Goal: Task Accomplishment & Management: Complete application form

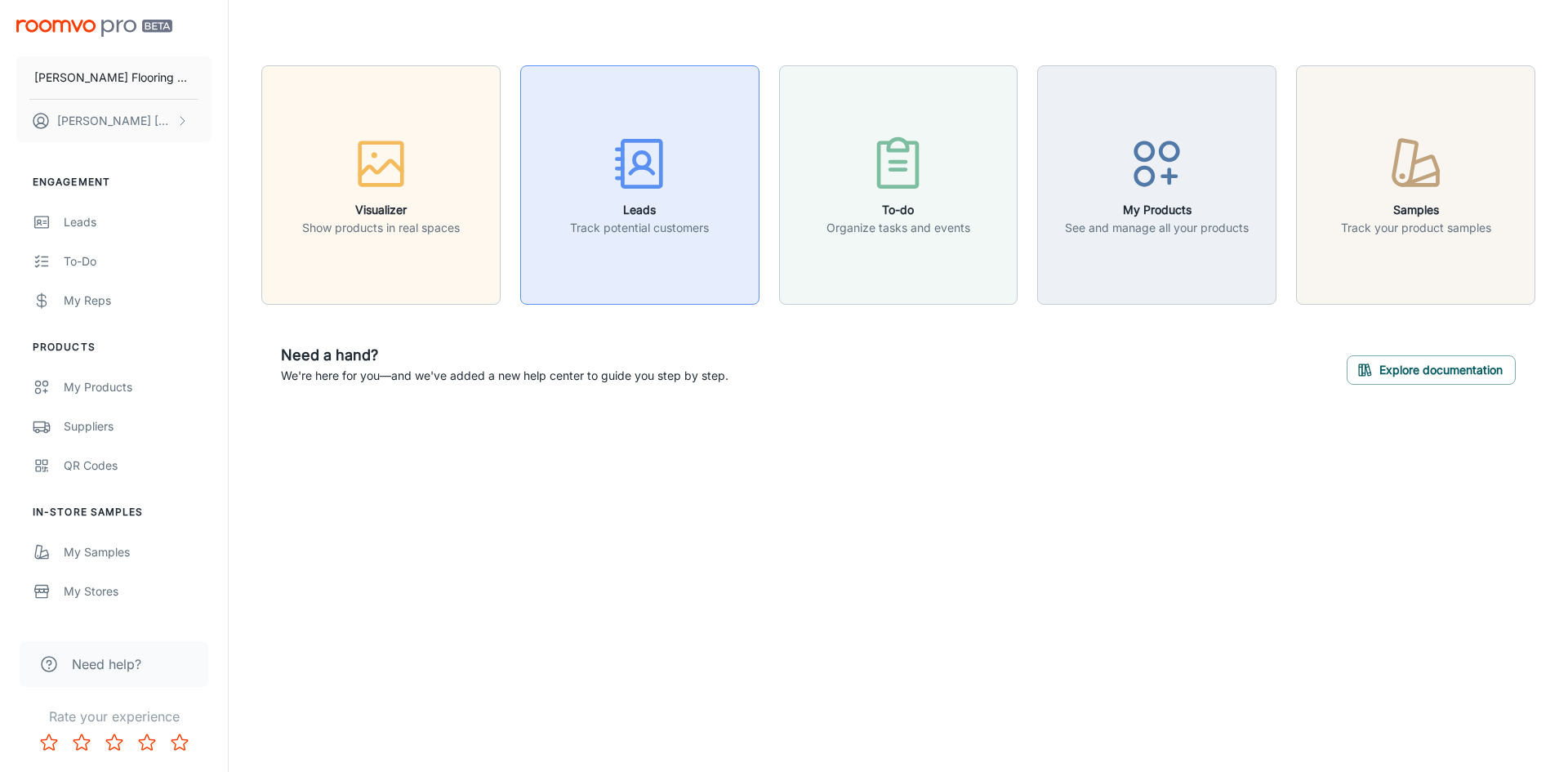
click at [639, 167] on icon "button" at bounding box center [641, 170] width 23 height 6
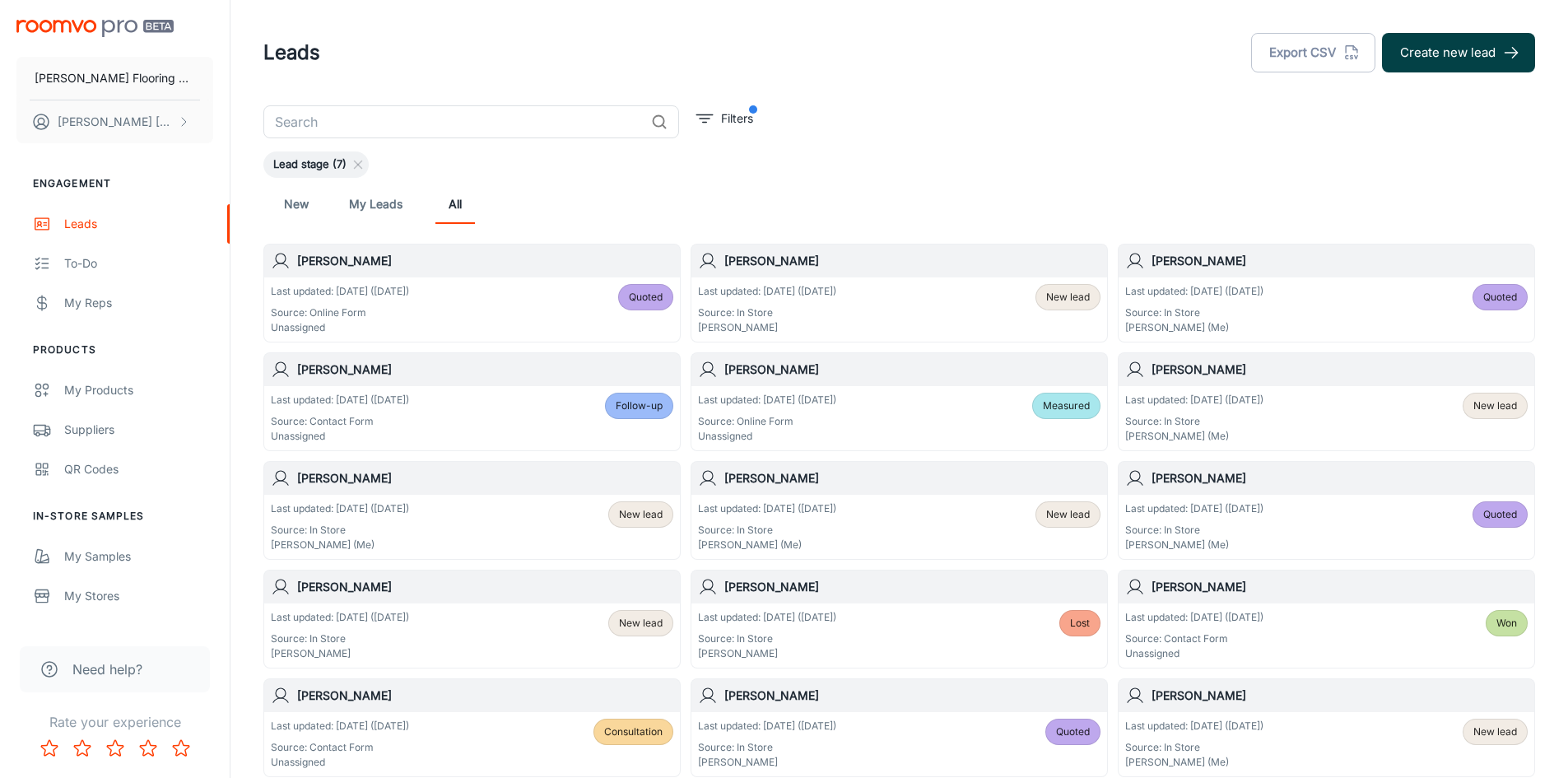
click at [1450, 54] on button "Create new lead" at bounding box center [1459, 52] width 153 height 40
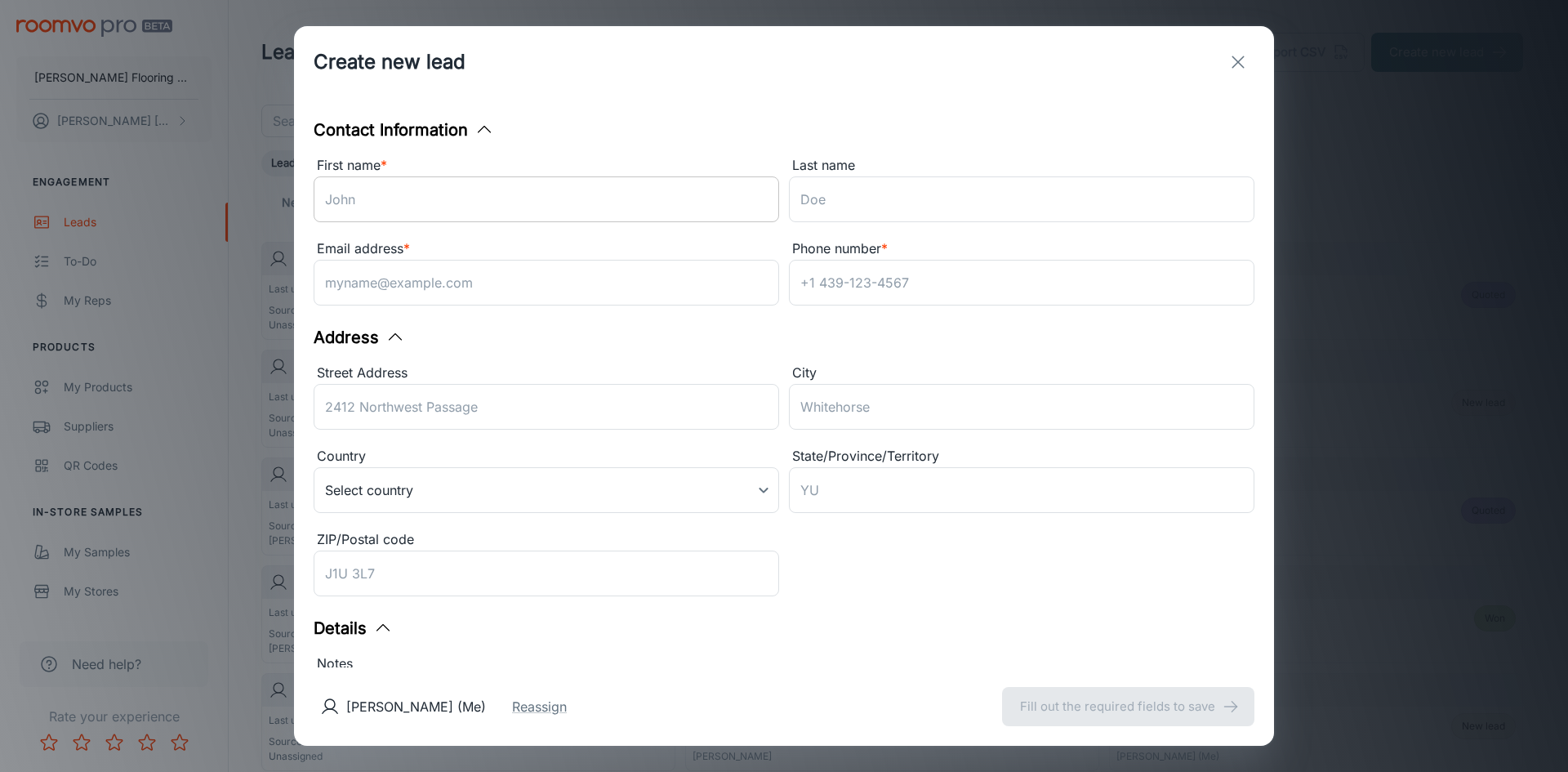
click at [479, 202] on input "First name *" at bounding box center [547, 199] width 465 height 45
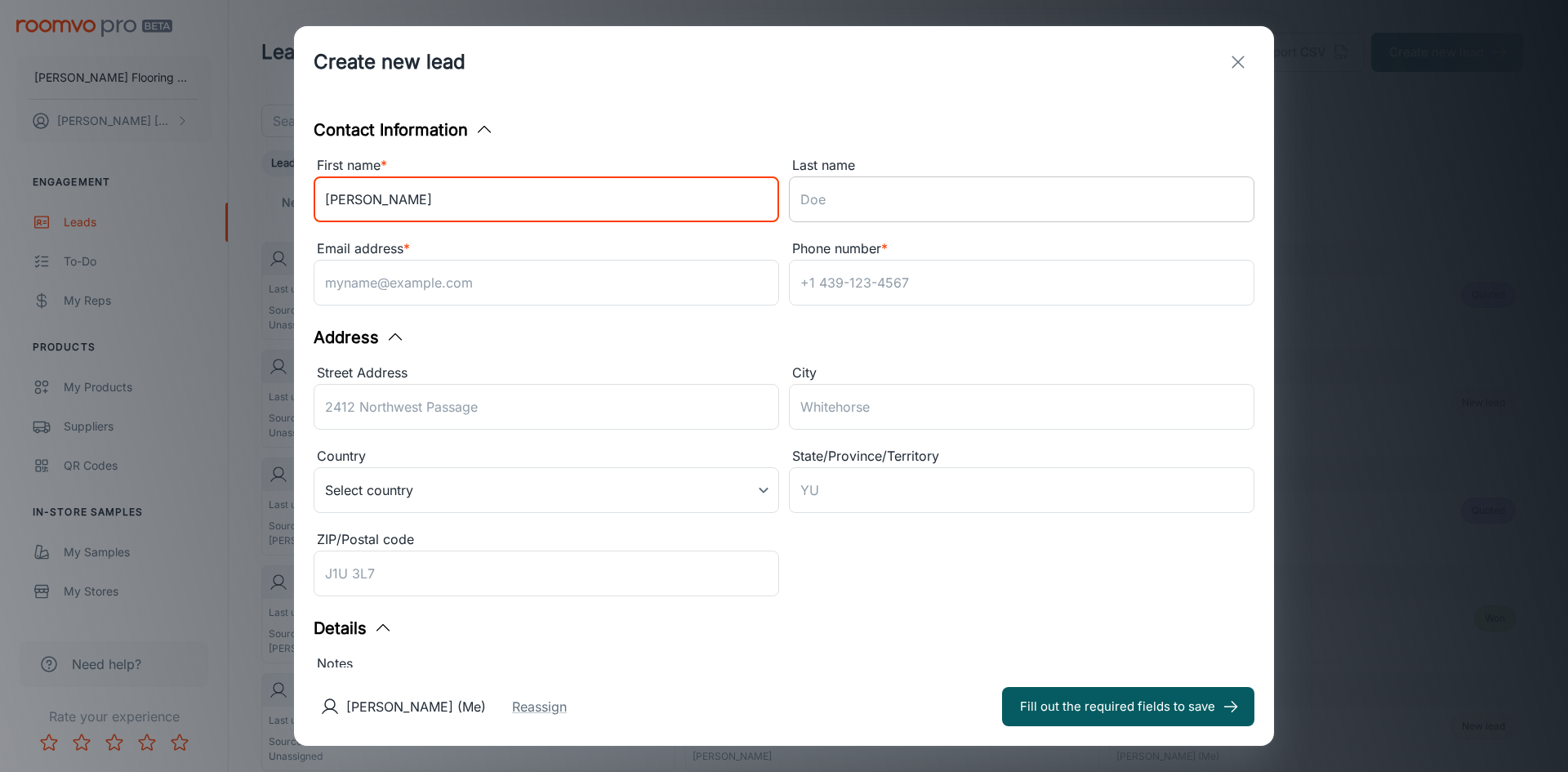
type input "[PERSON_NAME]"
click at [797, 213] on input "Last name" at bounding box center [1021, 199] width 465 height 45
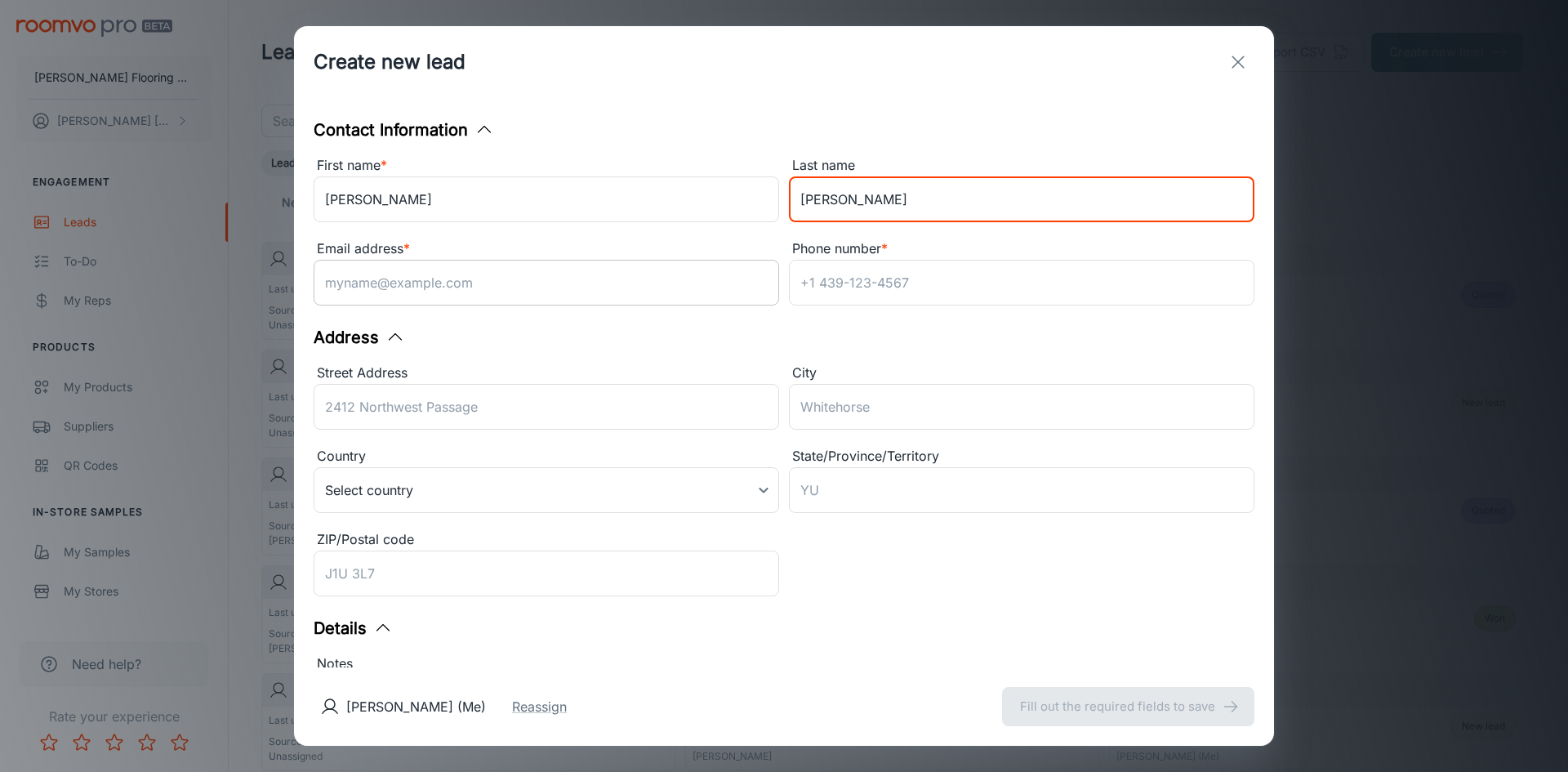
type input "[PERSON_NAME]"
click at [481, 292] on input "Email address *" at bounding box center [547, 282] width 465 height 45
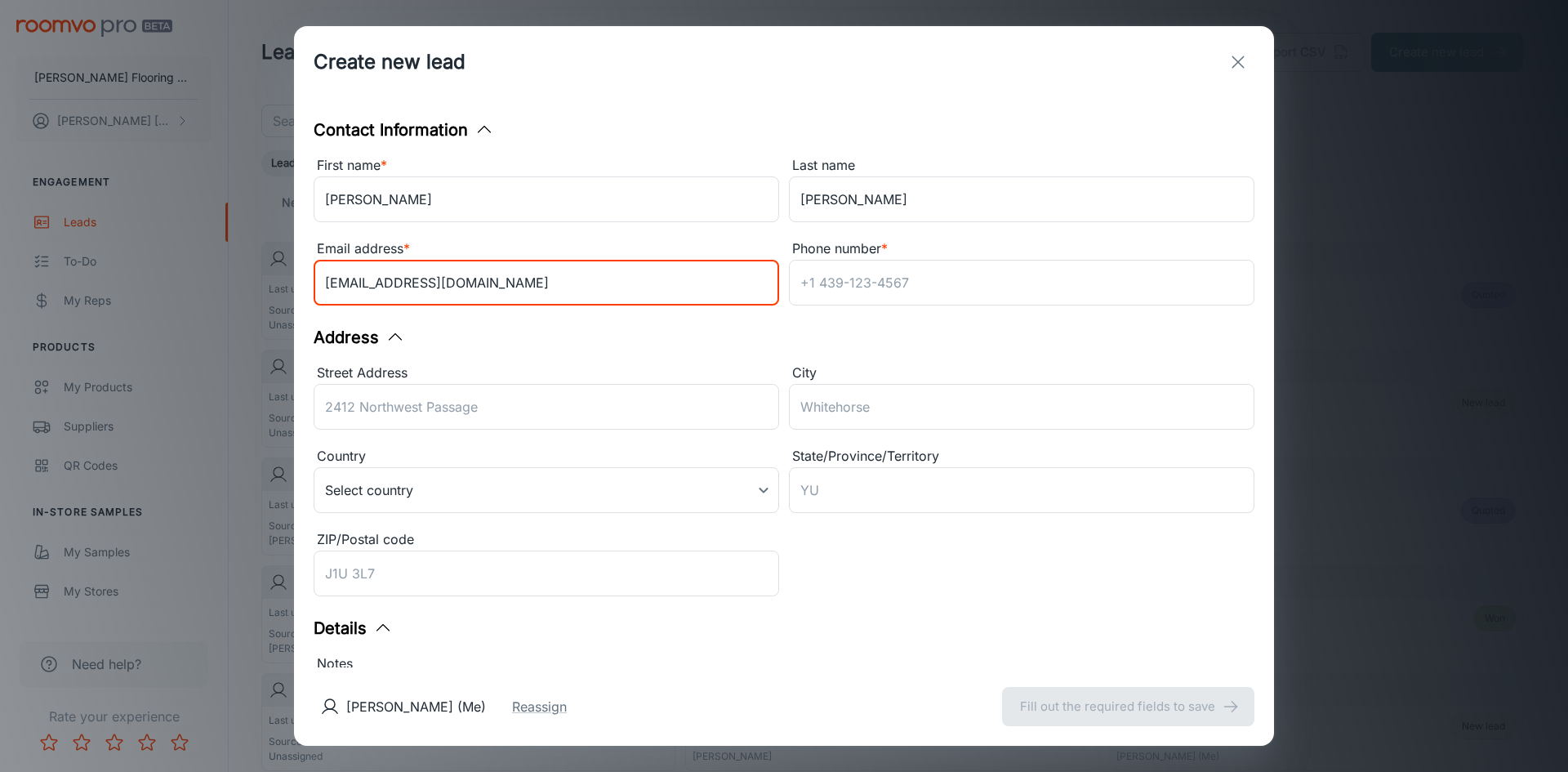
type input "[EMAIL_ADDRESS][DOMAIN_NAME]"
click at [829, 290] on input "Phone number *" at bounding box center [1021, 282] width 465 height 45
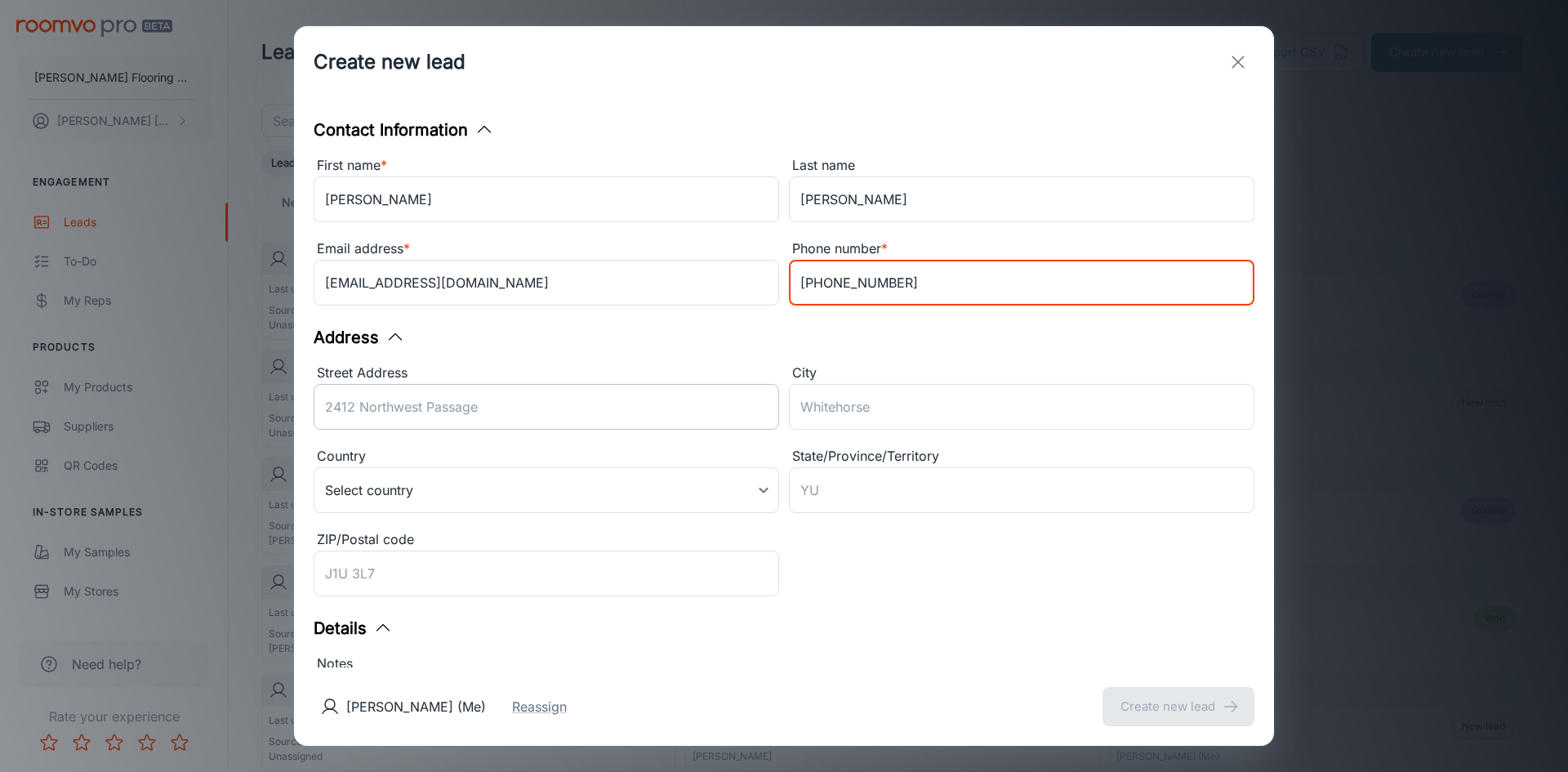
type input "[PHONE_NUMBER]"
click at [506, 420] on input "Street Address" at bounding box center [547, 407] width 465 height 45
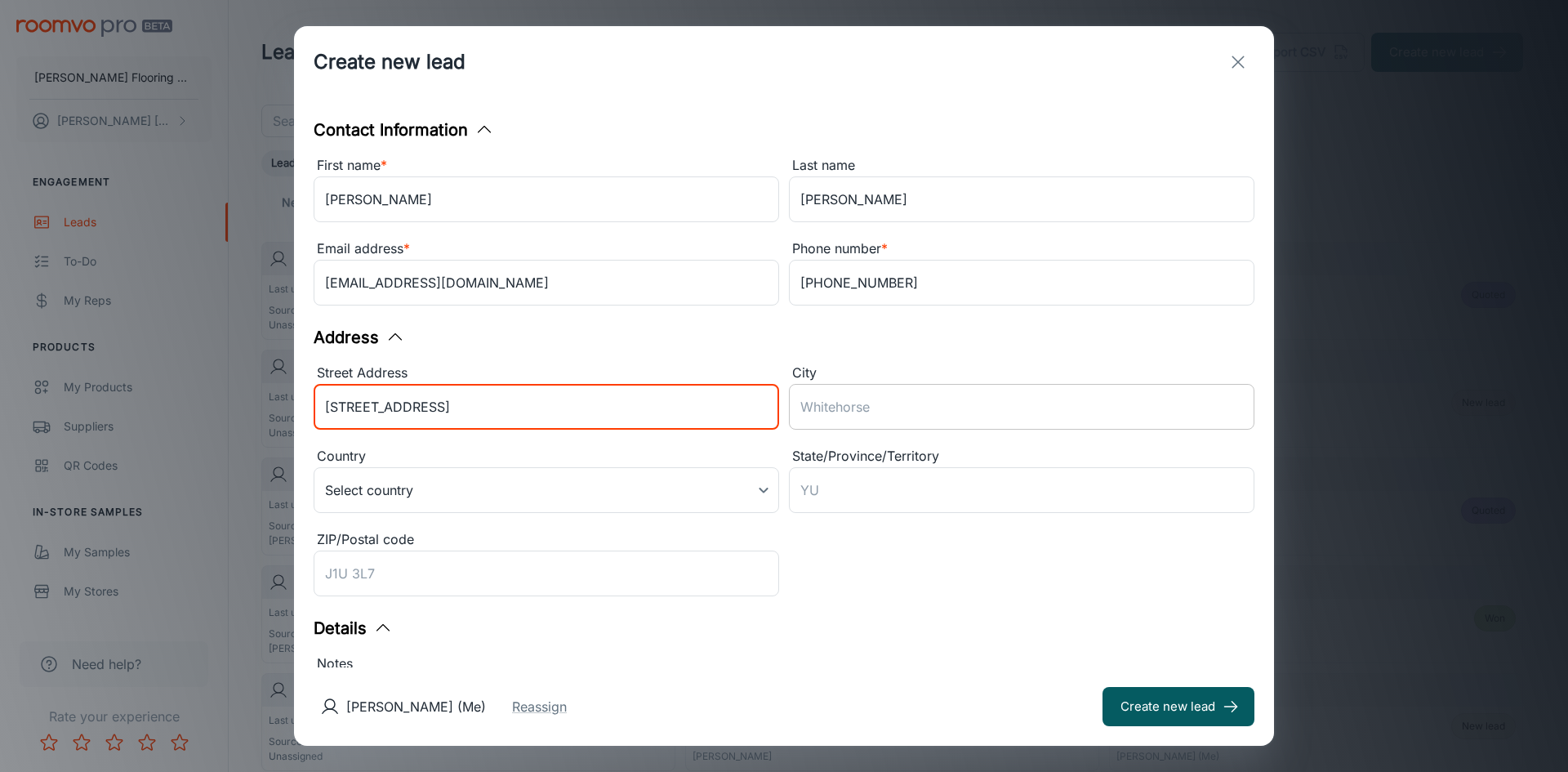
type input "[STREET_ADDRESS]"
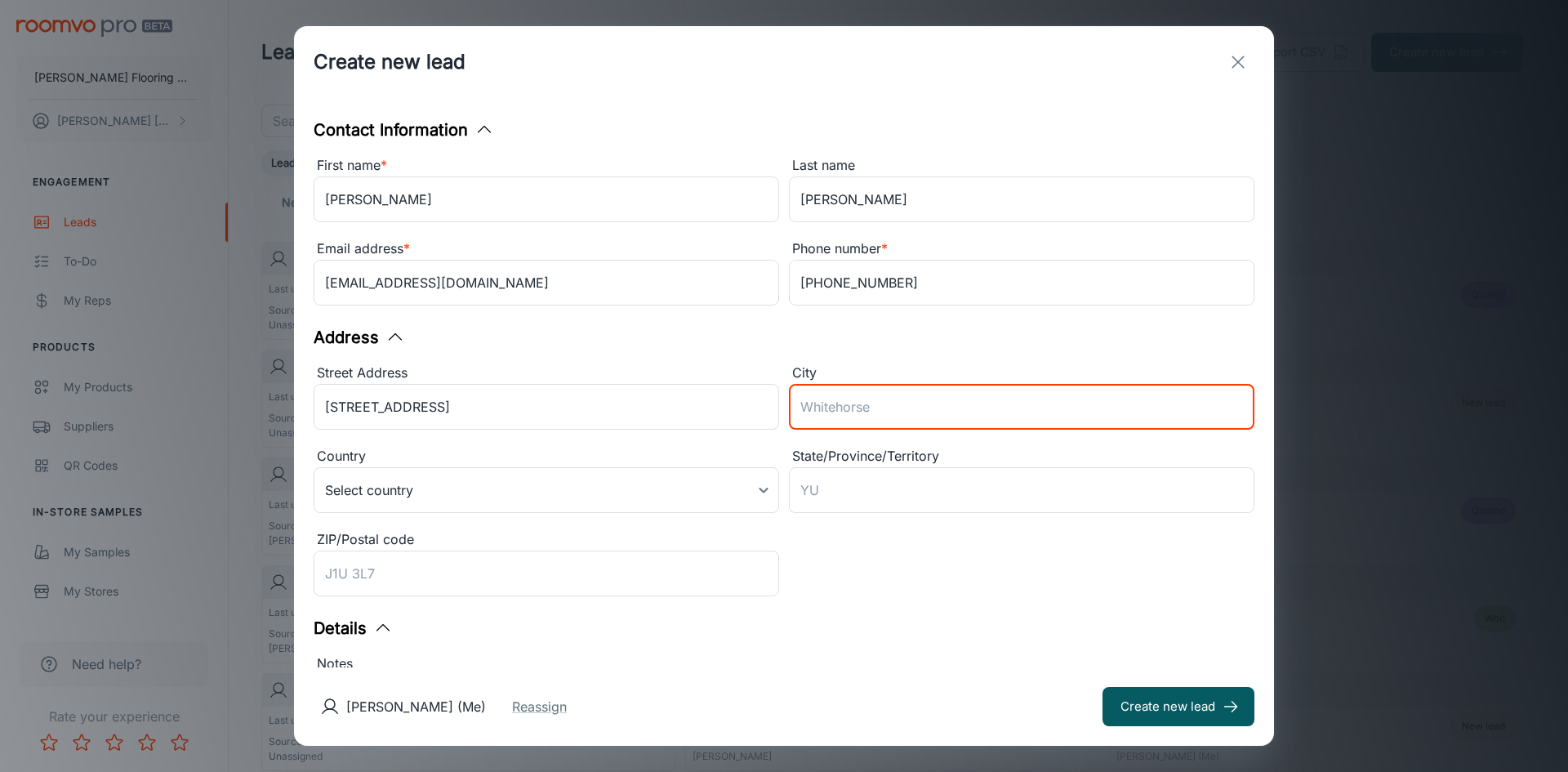
click at [927, 402] on input "City" at bounding box center [1021, 407] width 465 height 45
type input "[GEOGRAPHIC_DATA]"
click at [758, 489] on body "[PERSON_NAME] Flooring Center [PERSON_NAME] Engagement Leads To-do My Reps Prod…" at bounding box center [784, 386] width 1568 height 772
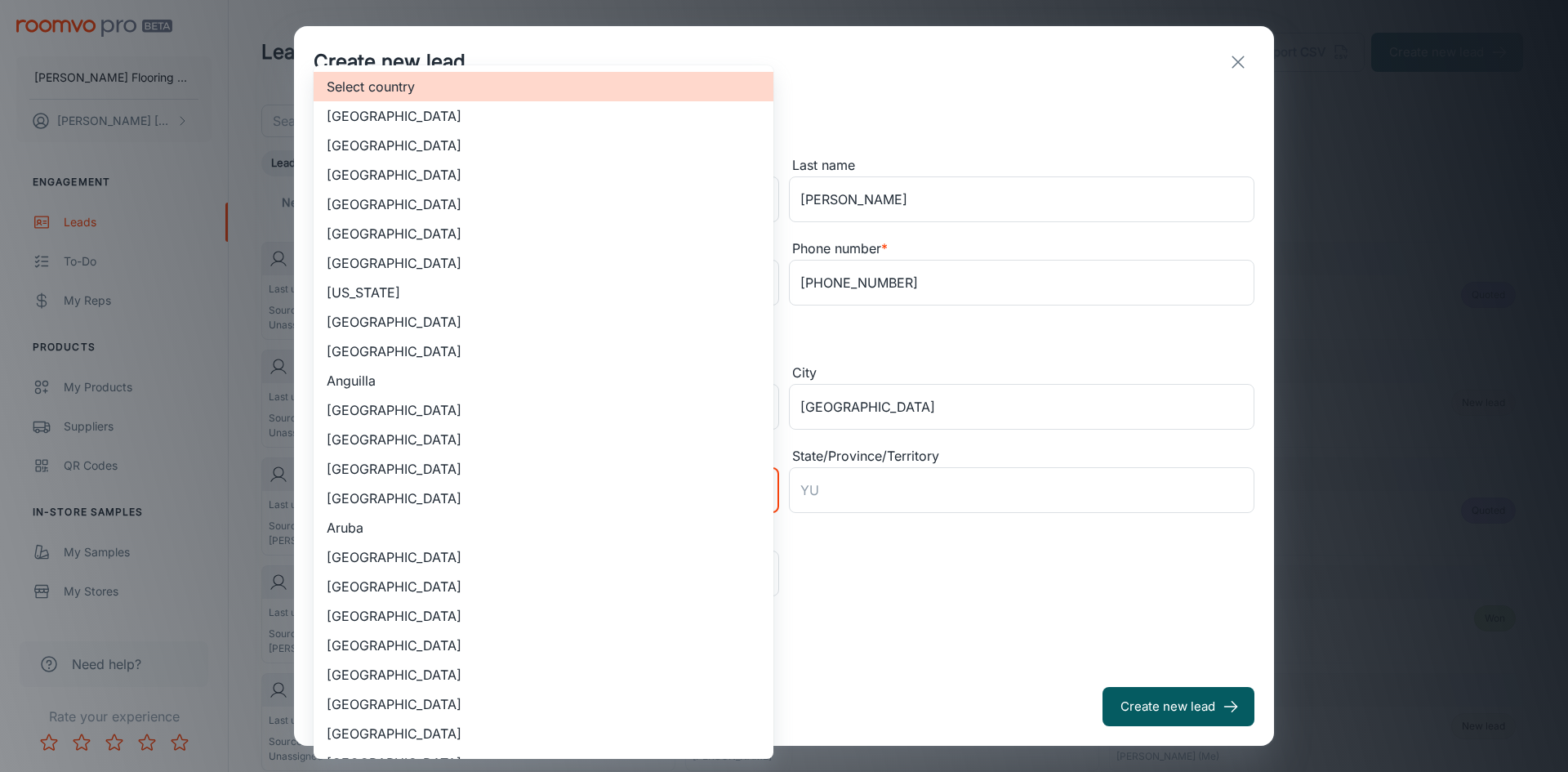
click at [495, 147] on li "[GEOGRAPHIC_DATA]" at bounding box center [544, 145] width 460 height 30
type input "US"
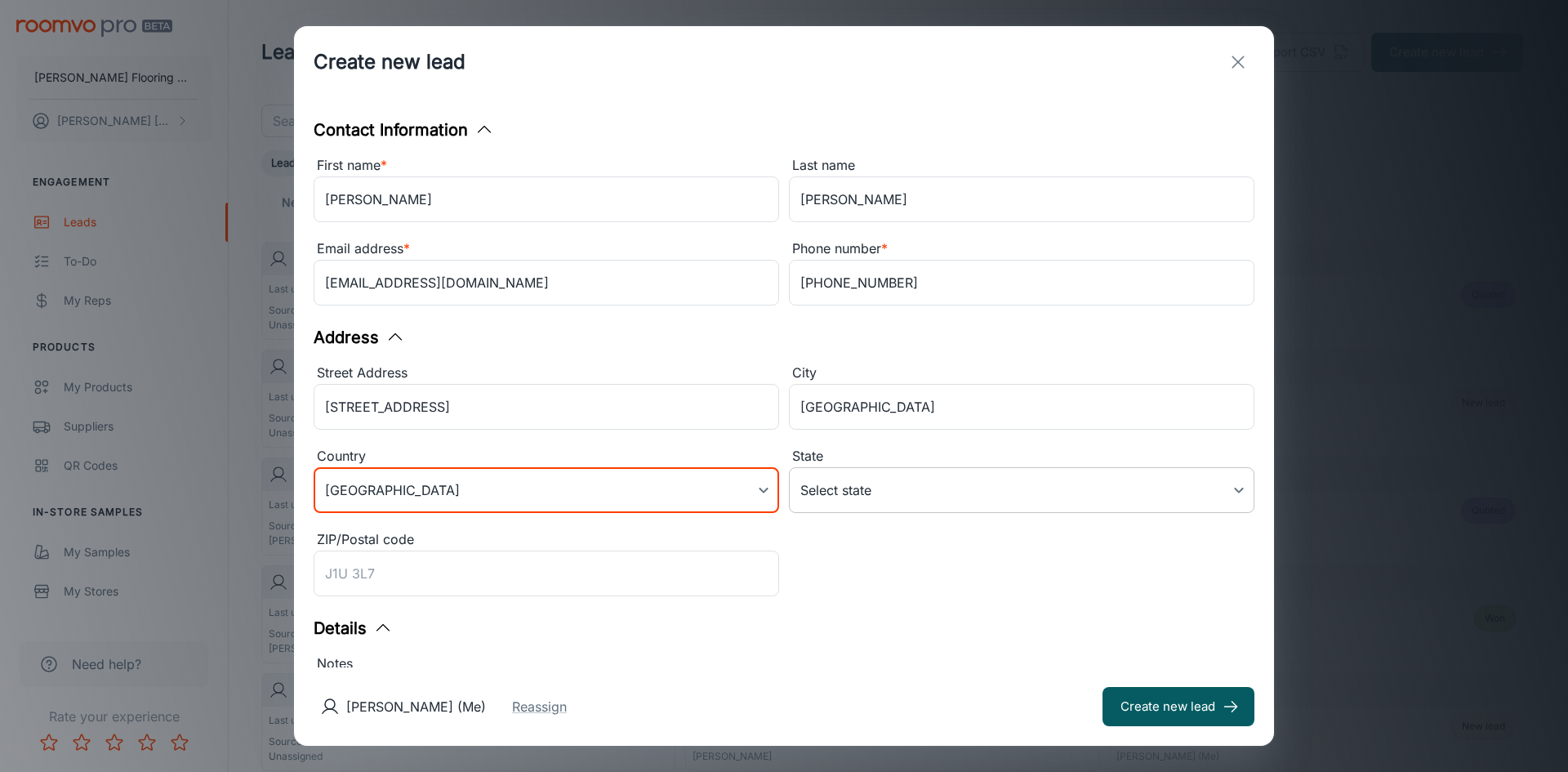
click at [836, 490] on body "[PERSON_NAME] Flooring Center [PERSON_NAME] Engagement Leads To-do My Reps Prod…" at bounding box center [784, 386] width 1568 height 772
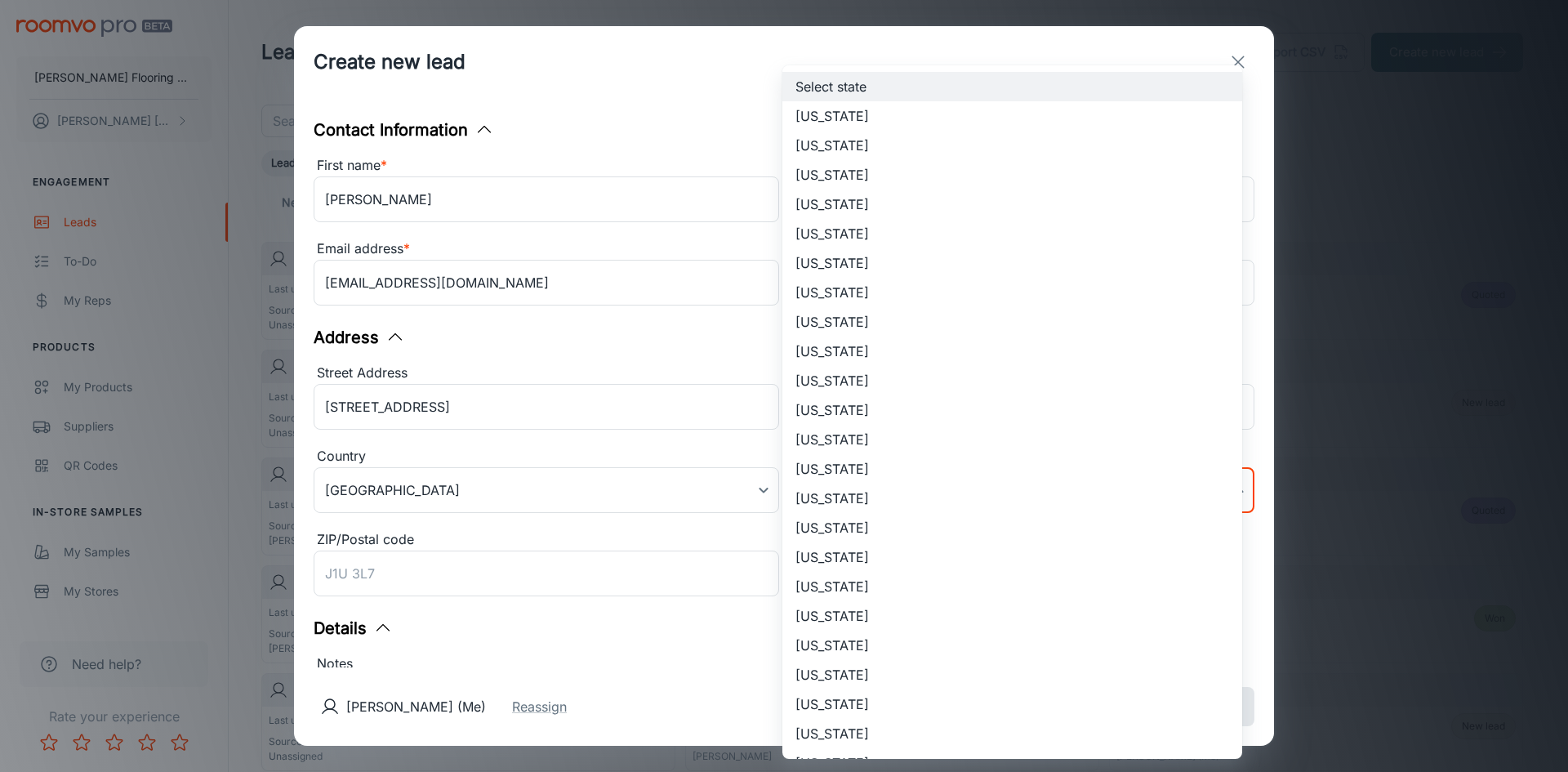
click at [841, 736] on li "[US_STATE]" at bounding box center [1013, 734] width 460 height 30
type input "[US_STATE]"
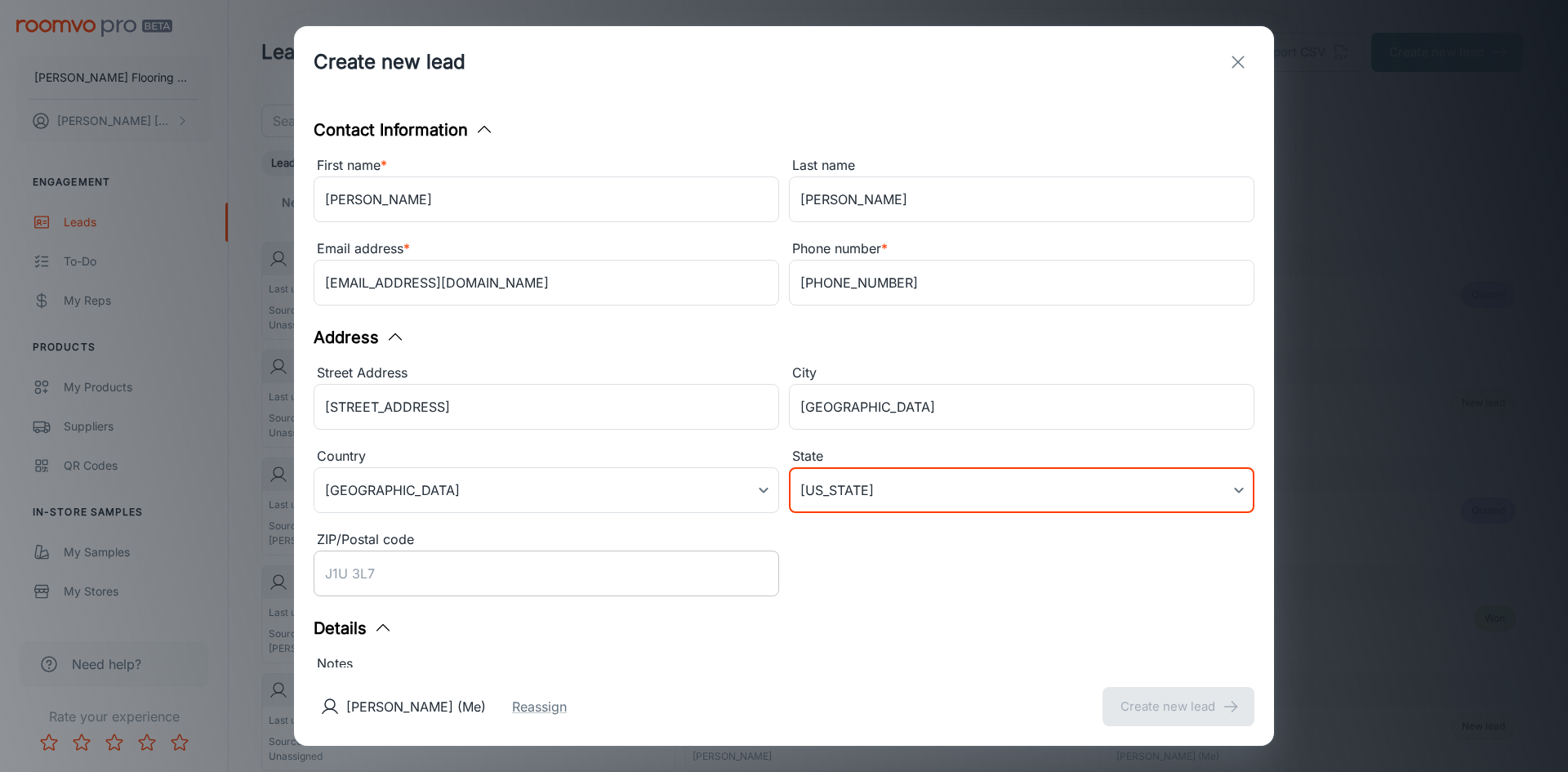
click at [395, 571] on input "ZIP/Postal code" at bounding box center [547, 573] width 465 height 45
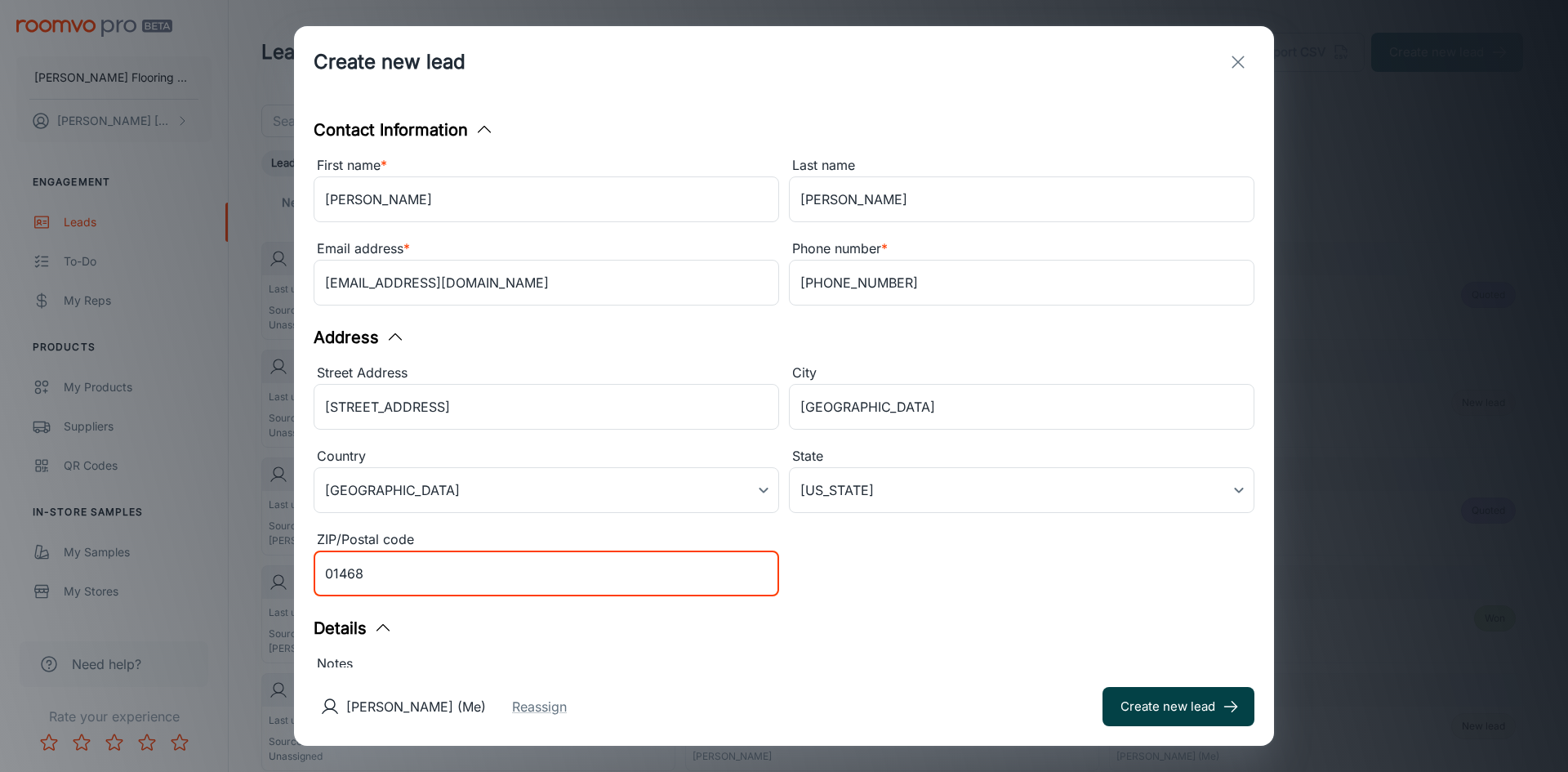
type input "01468"
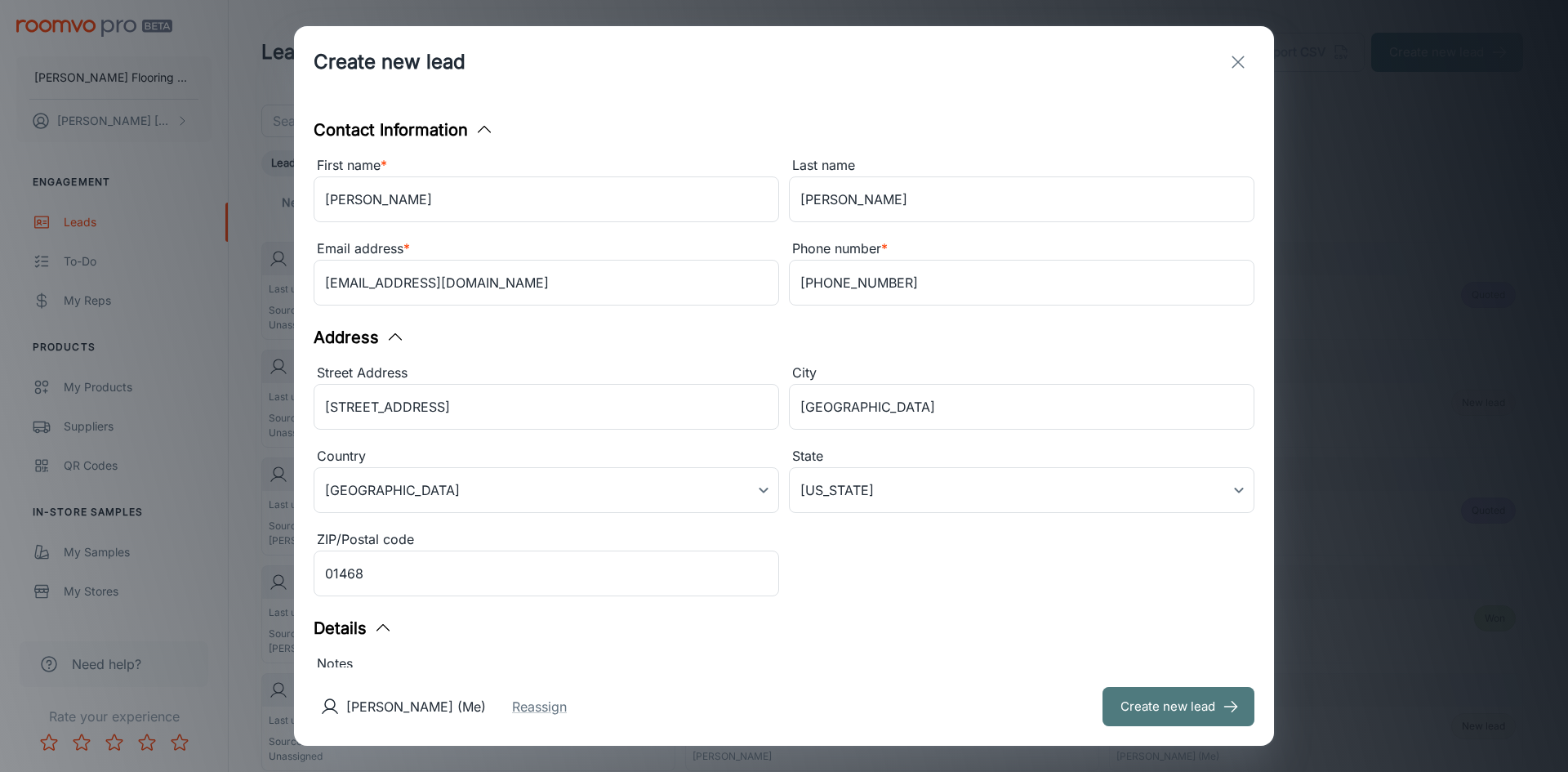
click at [1183, 699] on button "Create new lead" at bounding box center [1179, 706] width 152 height 39
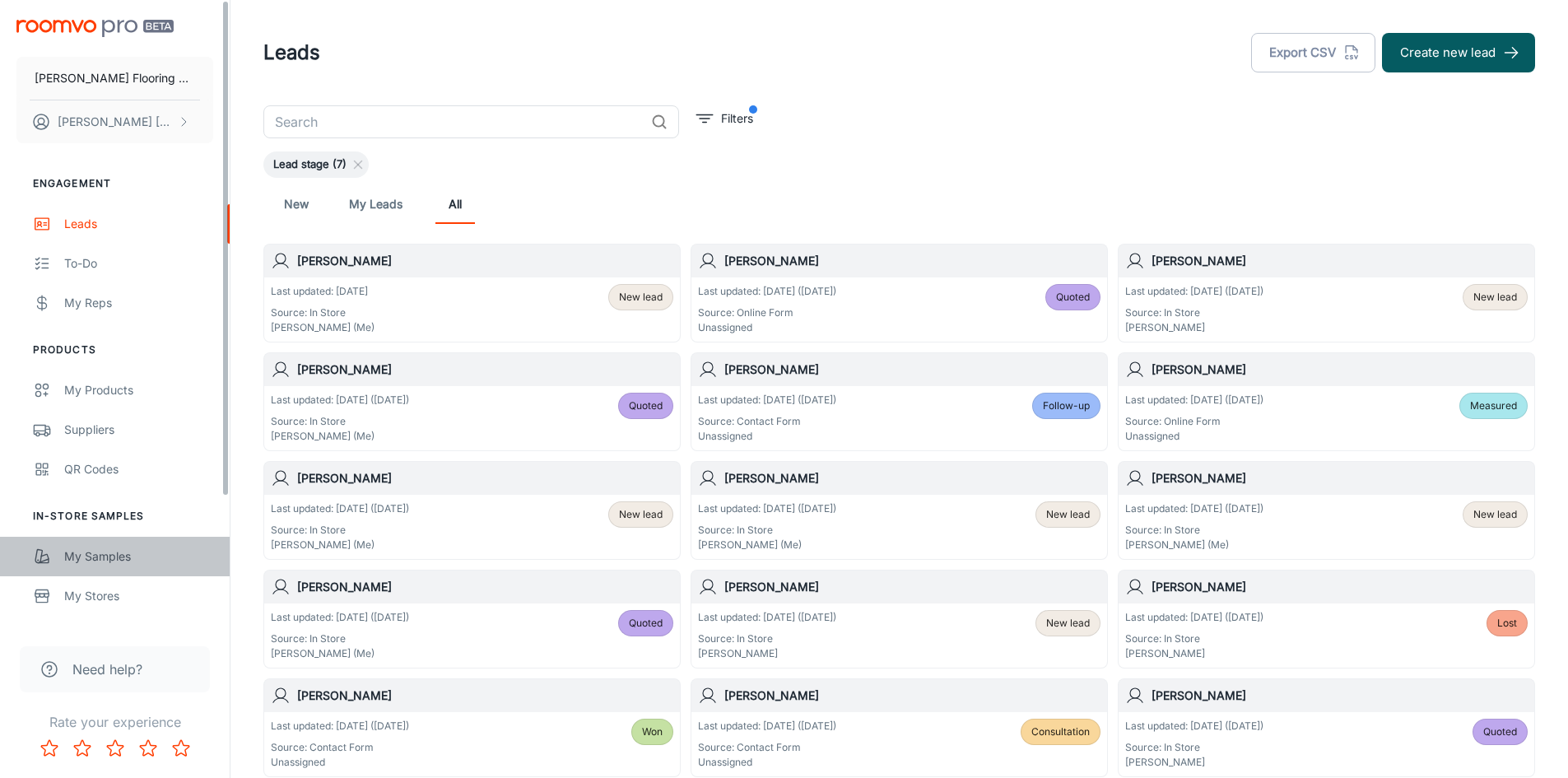
click at [104, 556] on div "My Samples" at bounding box center [138, 556] width 149 height 19
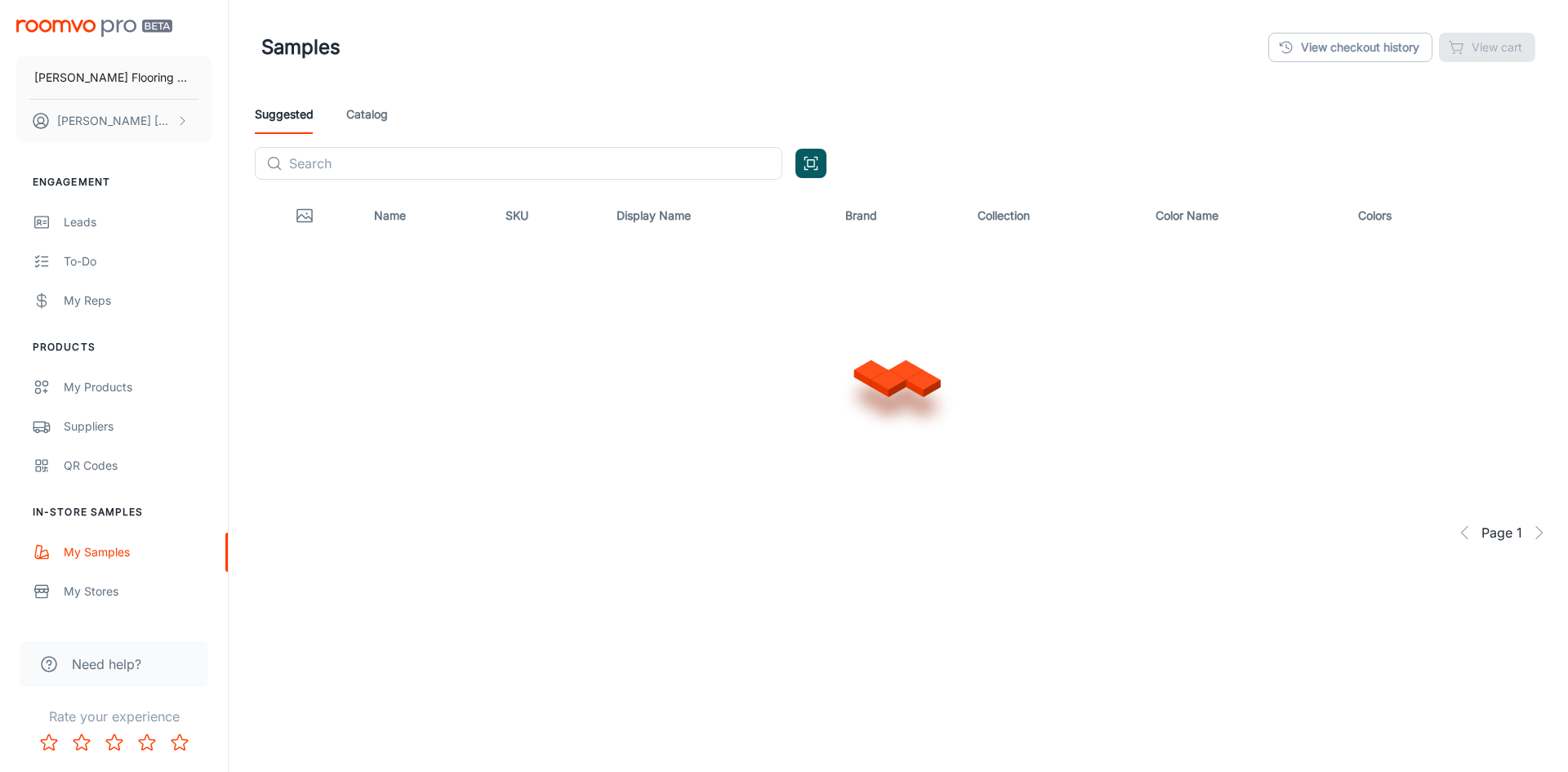
click at [370, 115] on link "Catalog" at bounding box center [367, 114] width 42 height 39
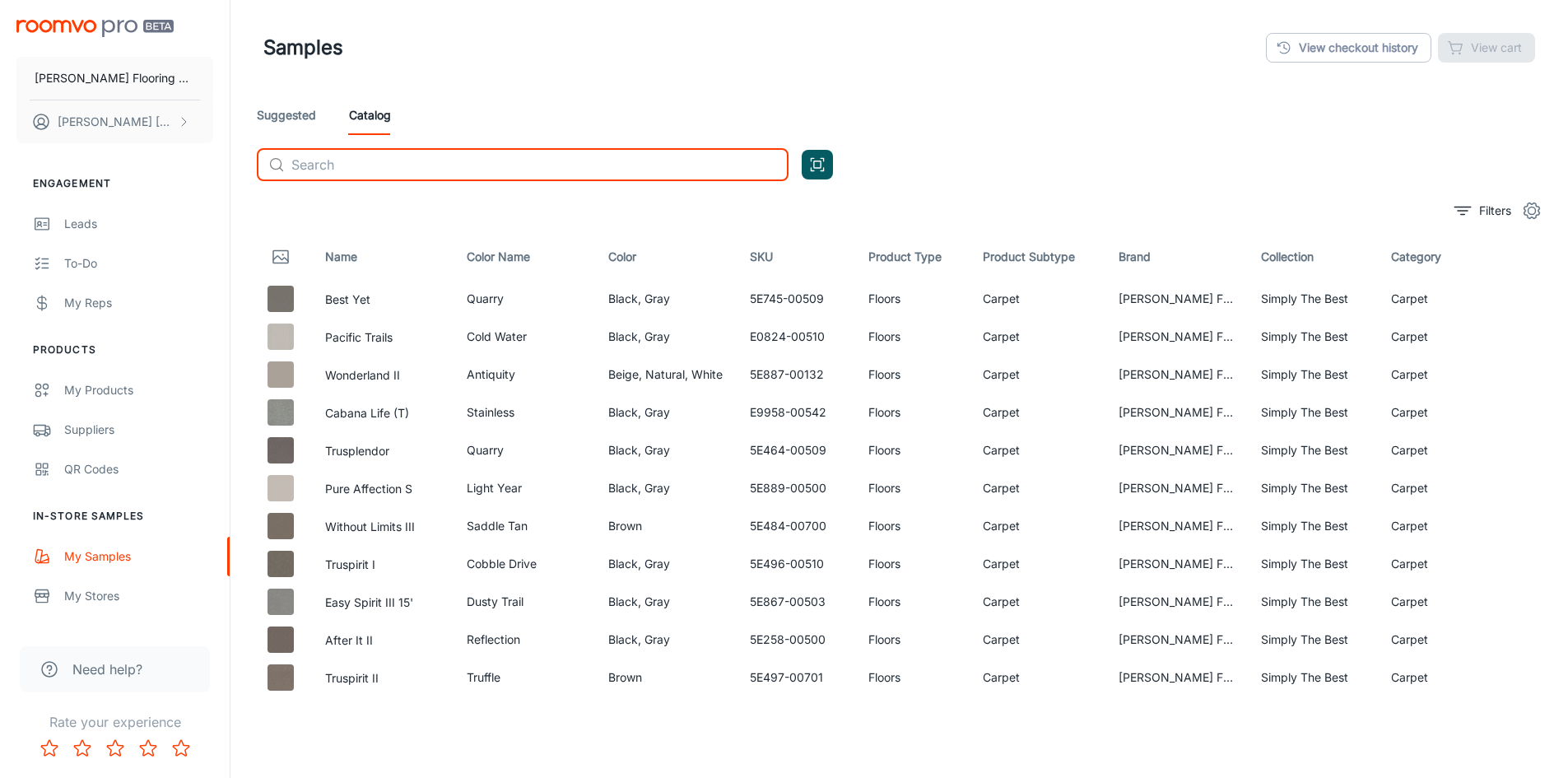
click at [357, 162] on input "text" at bounding box center [540, 164] width 497 height 33
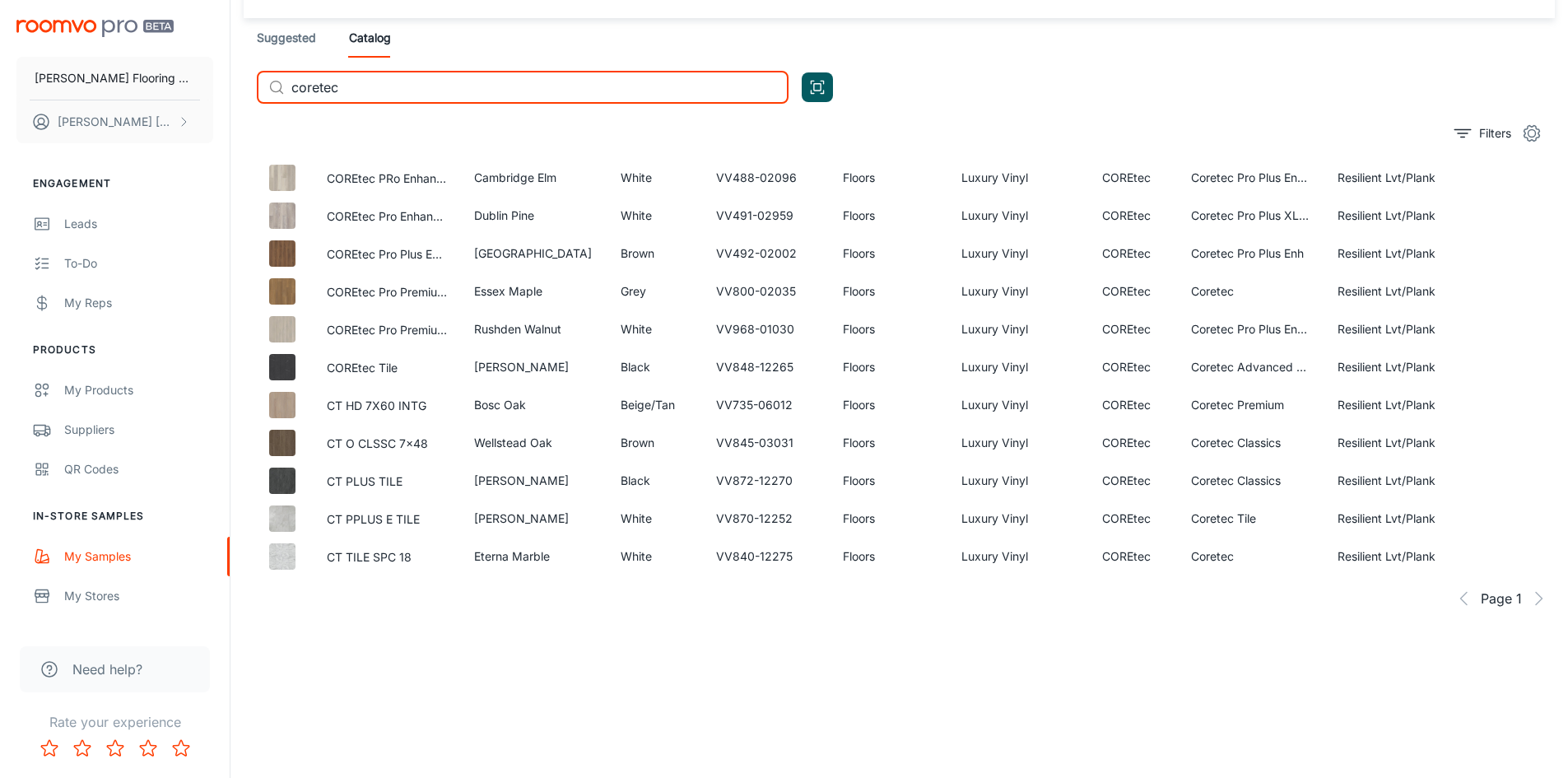
scroll to position [231, 0]
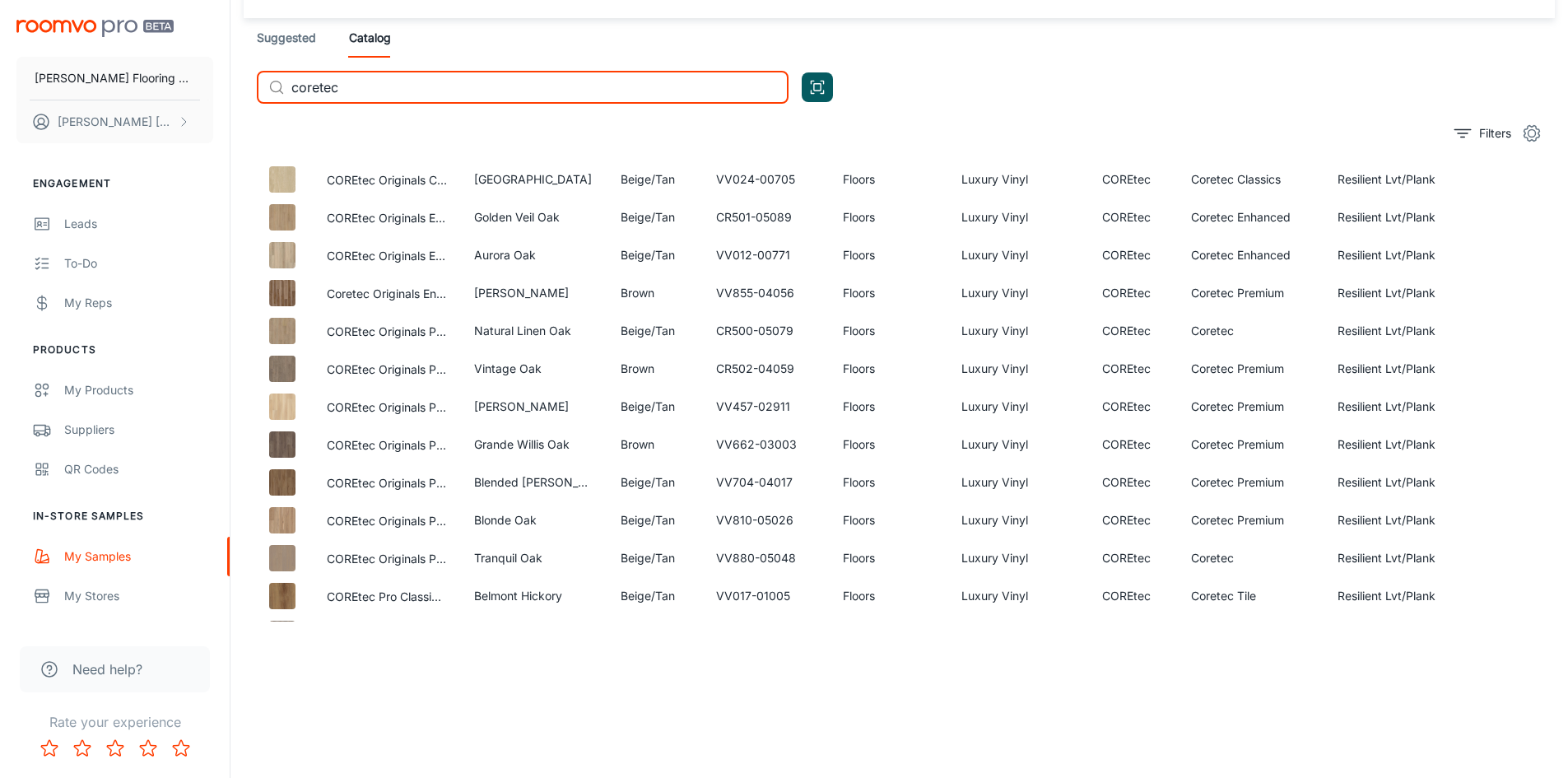
drag, startPoint x: 348, startPoint y: 85, endPoint x: 283, endPoint y: 103, distance: 67.4
click at [283, 103] on div "​ coretec ​" at bounding box center [522, 86] width 531 height 33
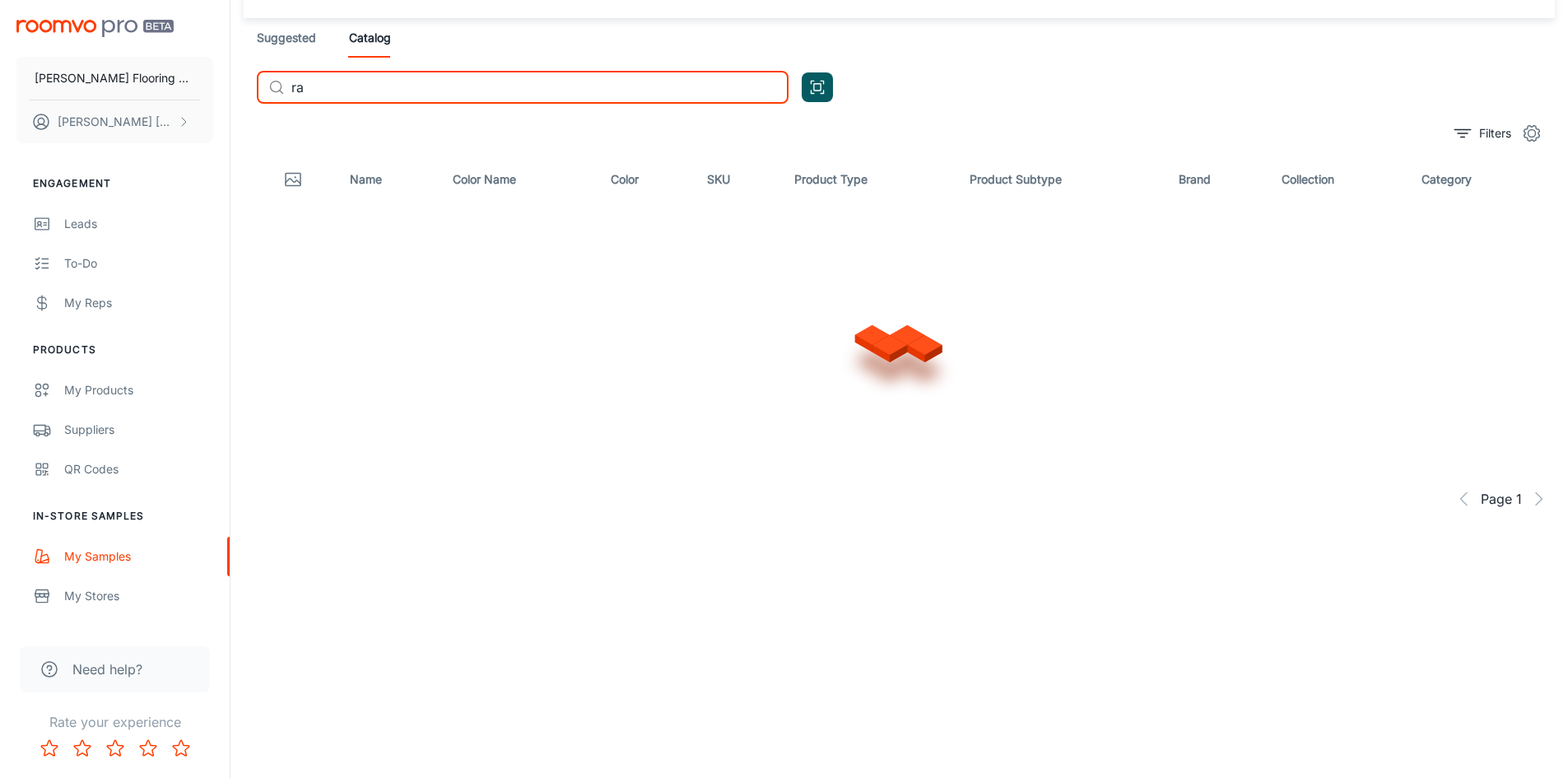
scroll to position [0, 0]
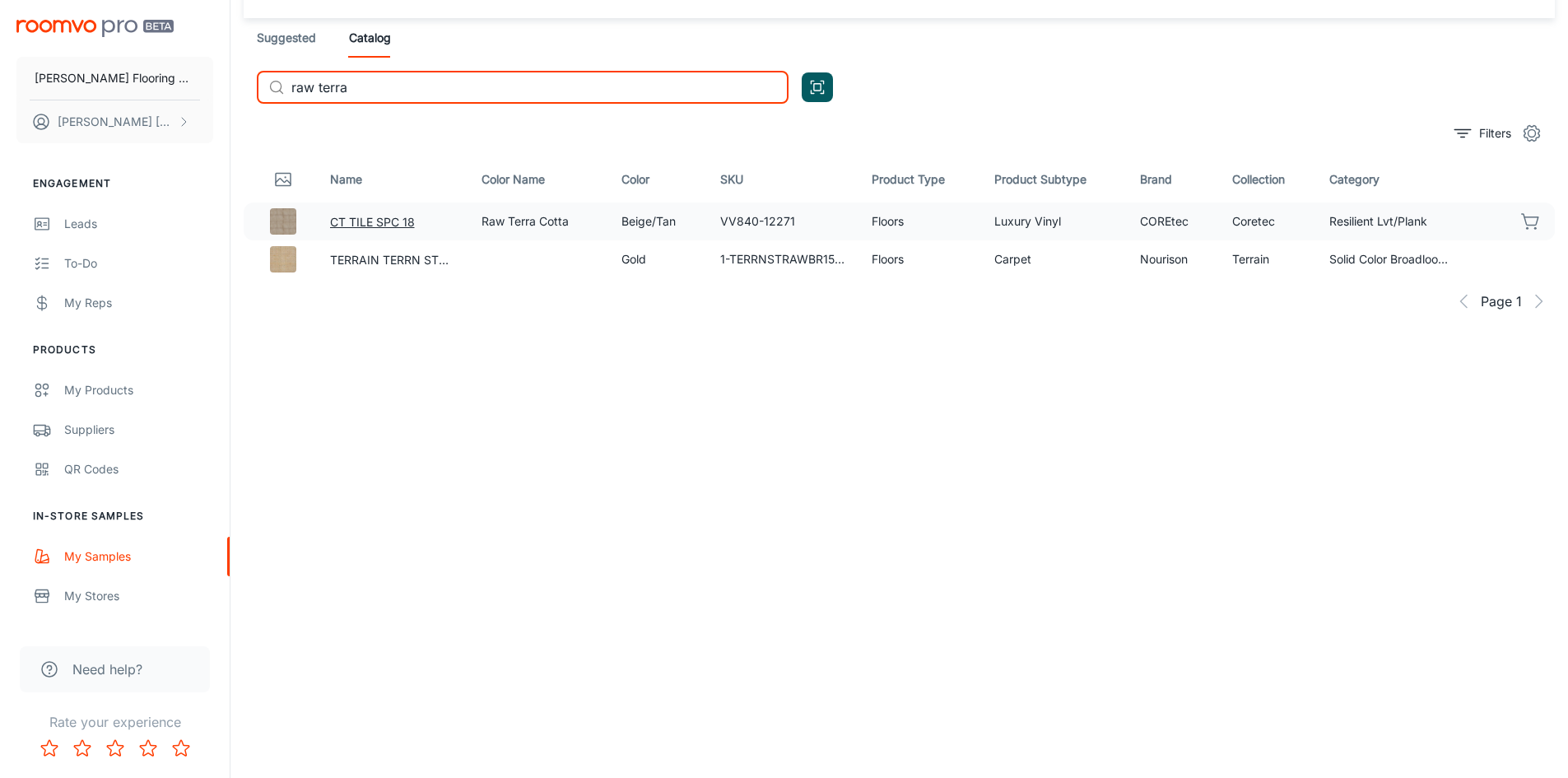
click at [341, 228] on button "CT TILE SPC 18" at bounding box center [372, 222] width 85 height 19
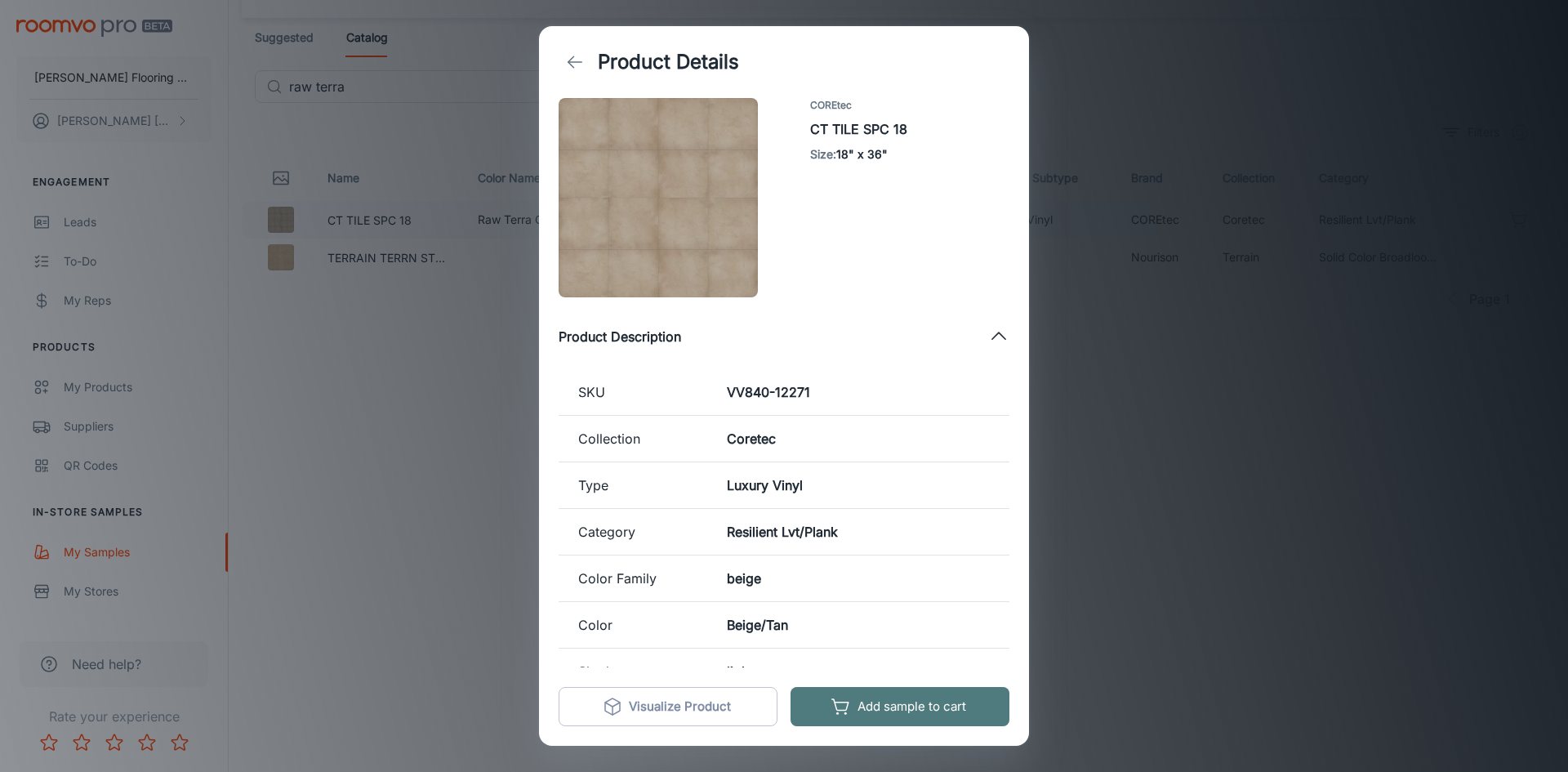
click at [868, 706] on button "Add sample to cart" at bounding box center [900, 706] width 219 height 39
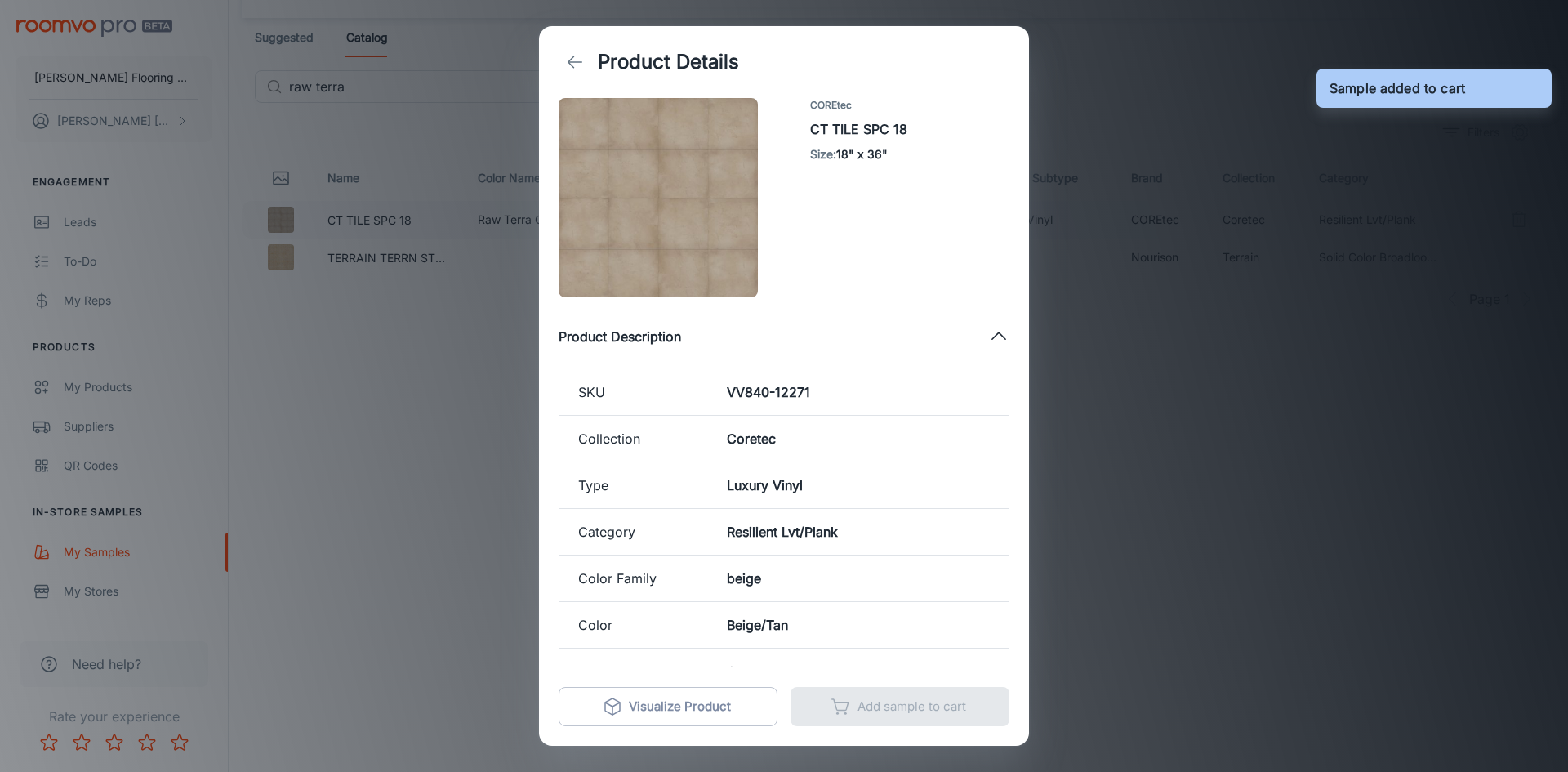
click at [301, 486] on div "Product Details COREtec CT TILE SPC 18 Size : 18" x 36" Product Description SKU…" at bounding box center [784, 386] width 1568 height 772
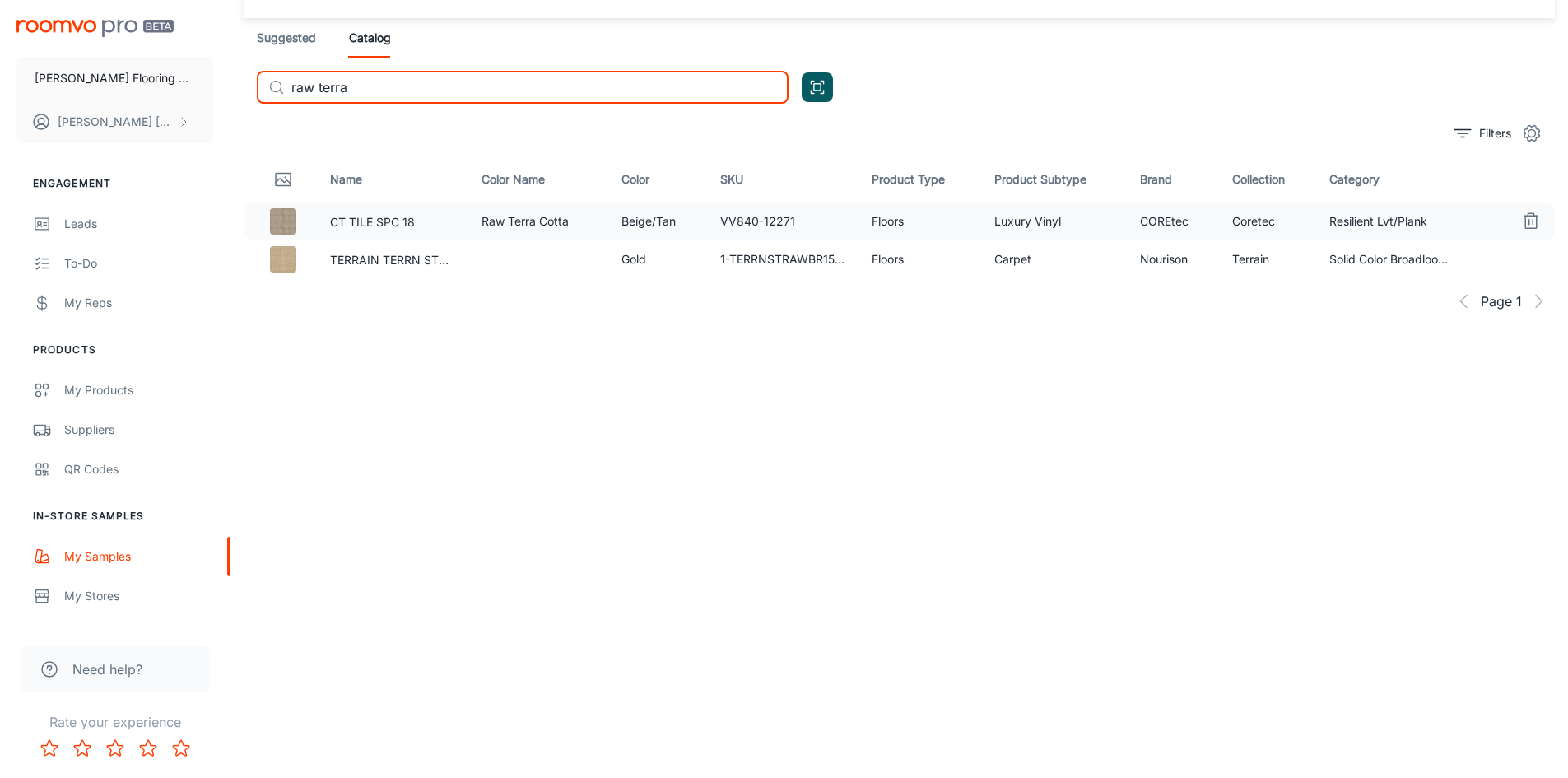
drag, startPoint x: 359, startPoint y: 87, endPoint x: 254, endPoint y: 105, distance: 106.5
click at [254, 105] on div "Suggested Catalog ​ raw terra ​" at bounding box center [899, 68] width 1312 height 99
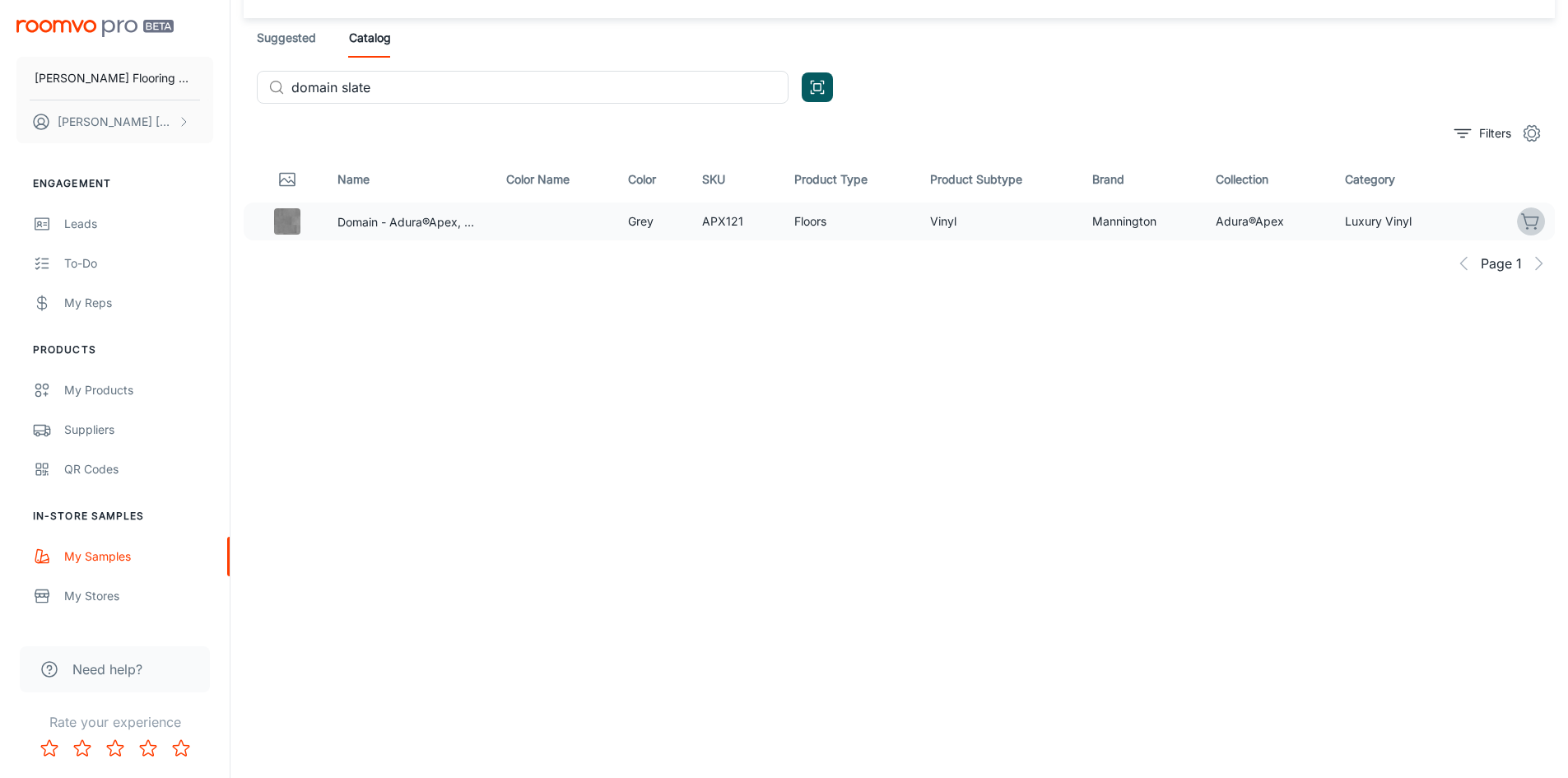
click at [1534, 222] on icon "button" at bounding box center [1531, 221] width 19 height 19
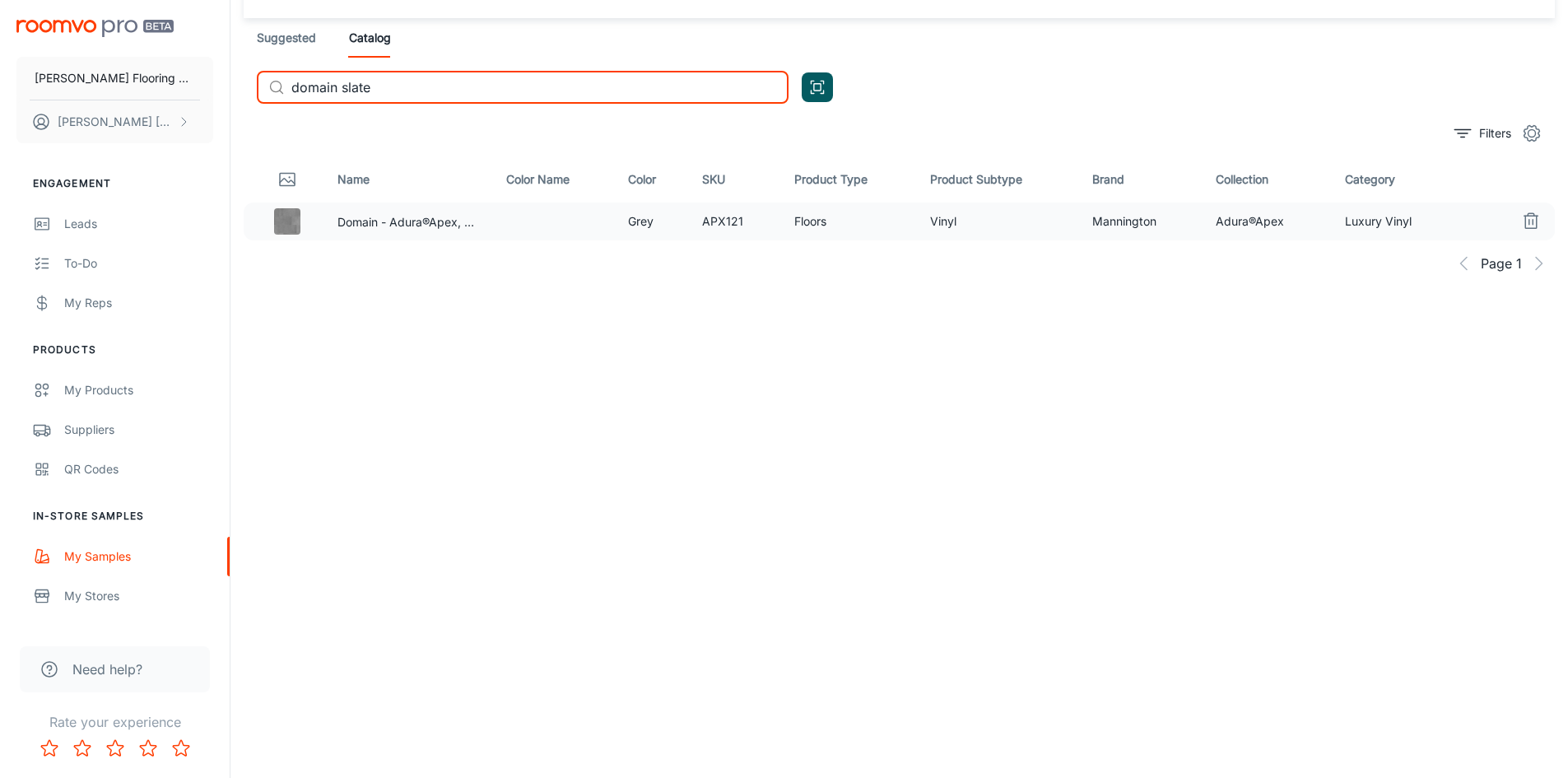
drag, startPoint x: 383, startPoint y: 88, endPoint x: 275, endPoint y: 81, distance: 108.2
click at [275, 81] on div "​ domain slate ​" at bounding box center [522, 86] width 531 height 33
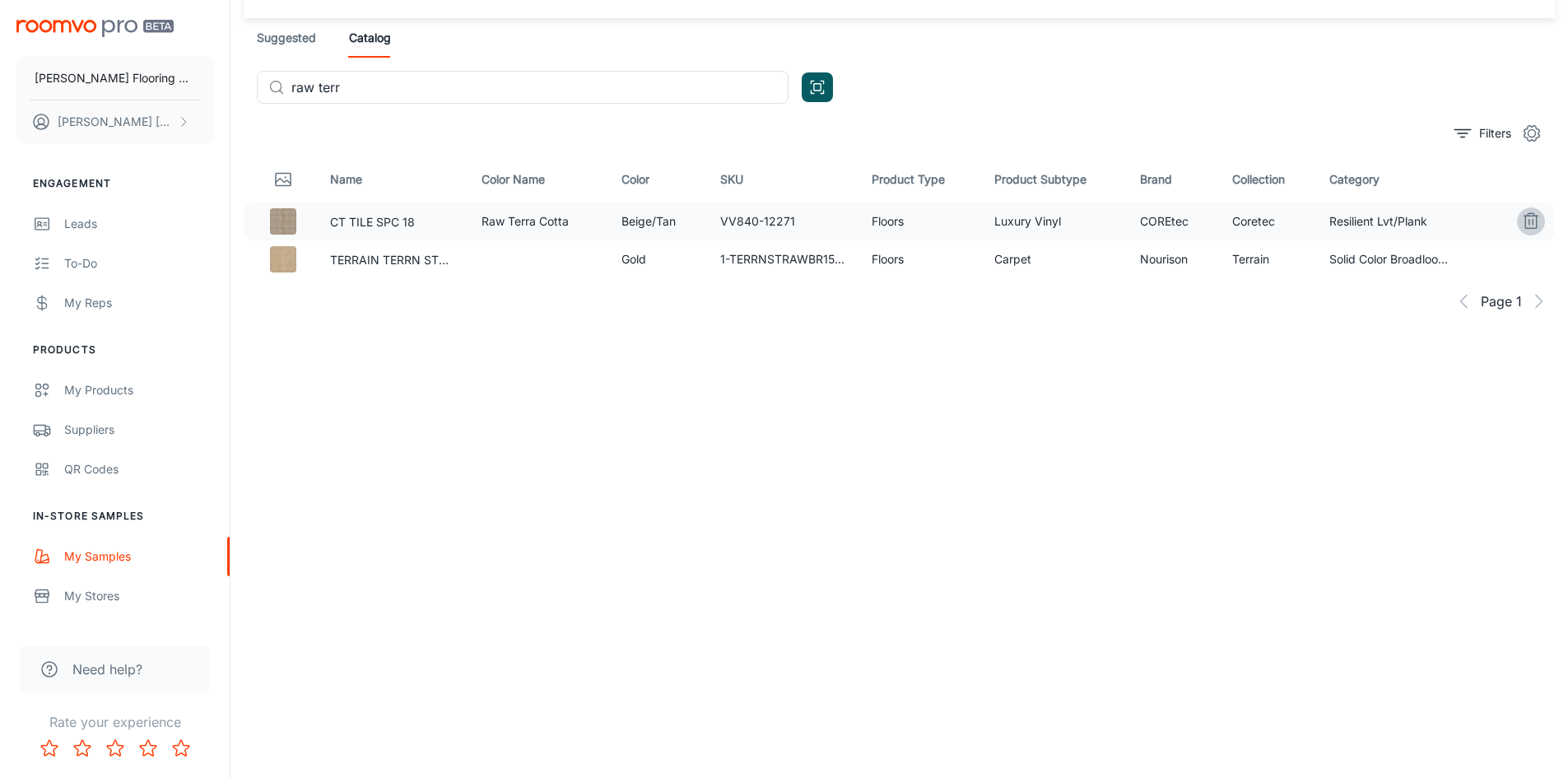
click at [1528, 218] on icon "button" at bounding box center [1531, 221] width 19 height 19
click at [1528, 222] on icon "button" at bounding box center [1531, 221] width 19 height 19
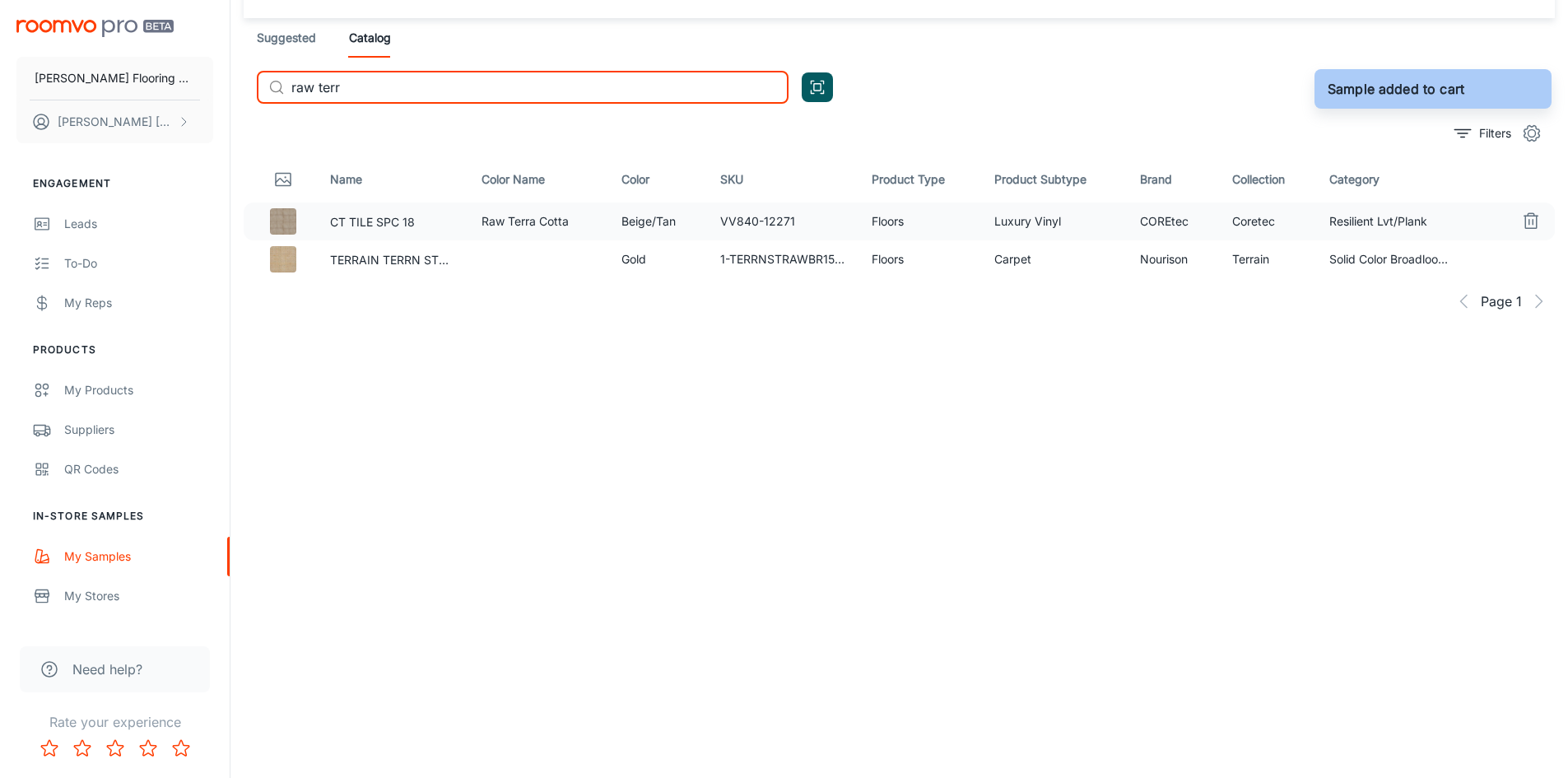
drag, startPoint x: 325, startPoint y: 93, endPoint x: 292, endPoint y: 89, distance: 33.2
click at [292, 89] on input "raw terr" at bounding box center [540, 86] width 497 height 33
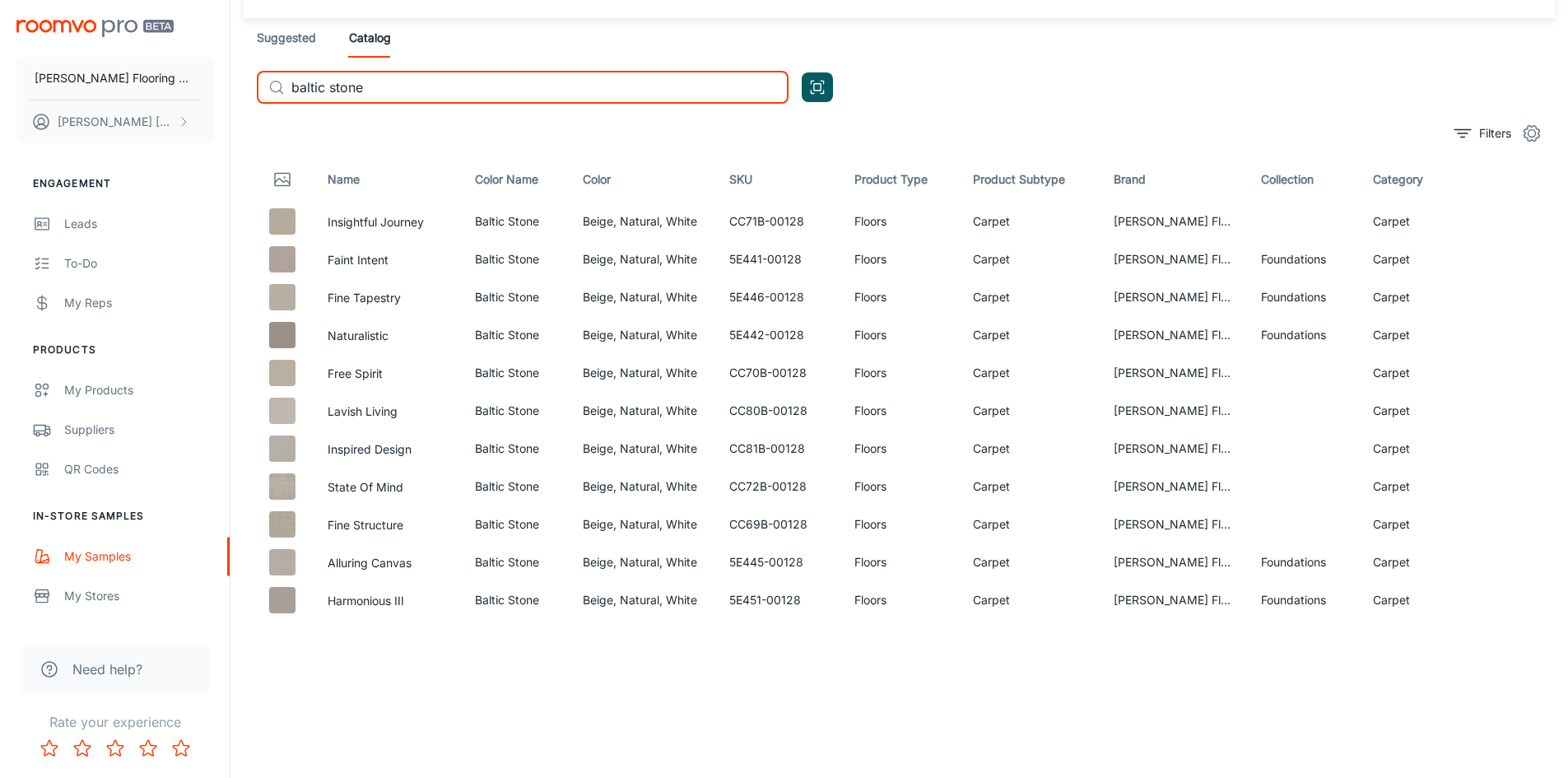
drag, startPoint x: 378, startPoint y: 89, endPoint x: 293, endPoint y: 91, distance: 85.0
click at [293, 91] on input "baltic stone" at bounding box center [540, 86] width 497 height 33
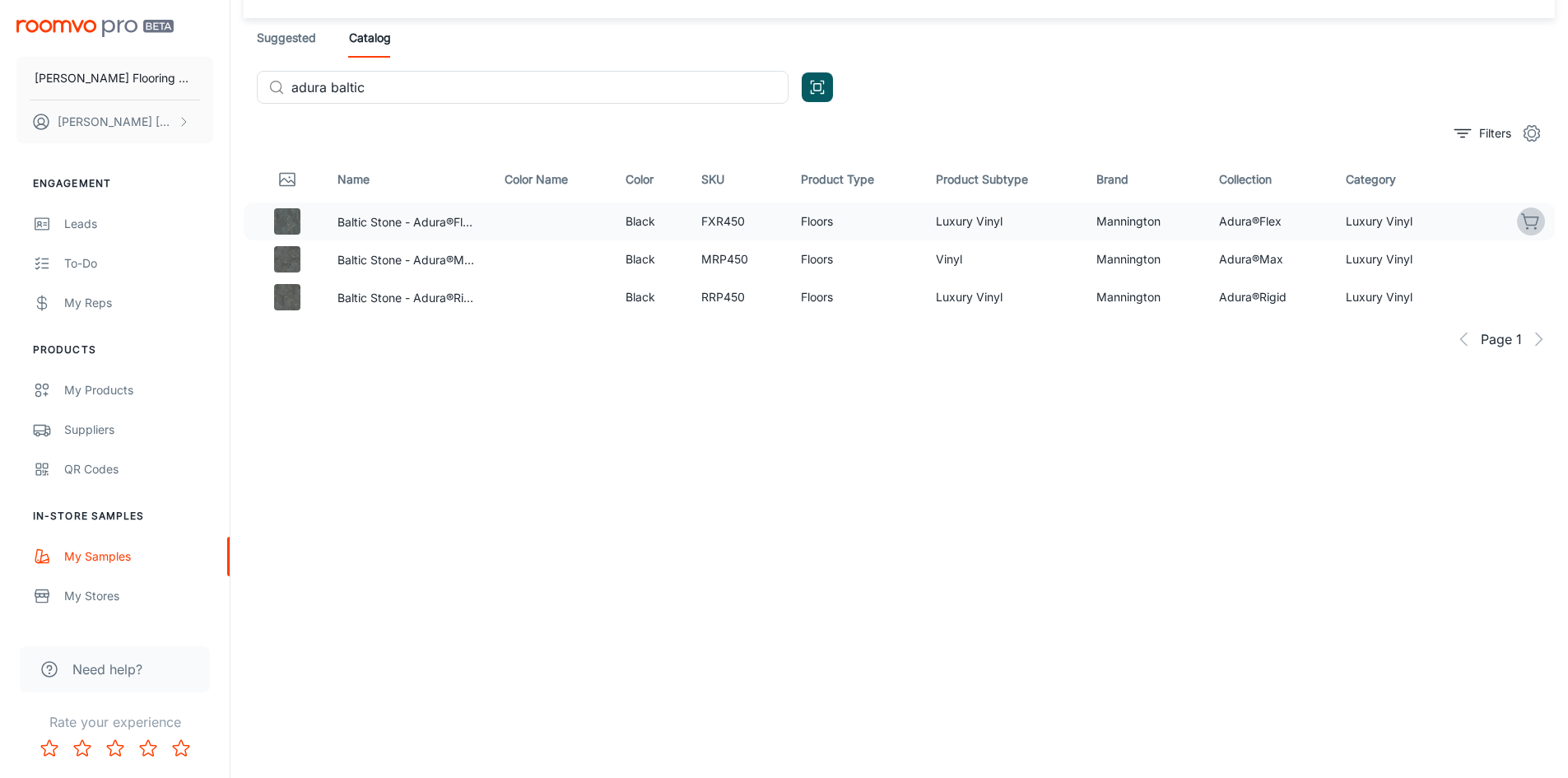
click at [1526, 225] on icon "button" at bounding box center [1531, 221] width 19 height 19
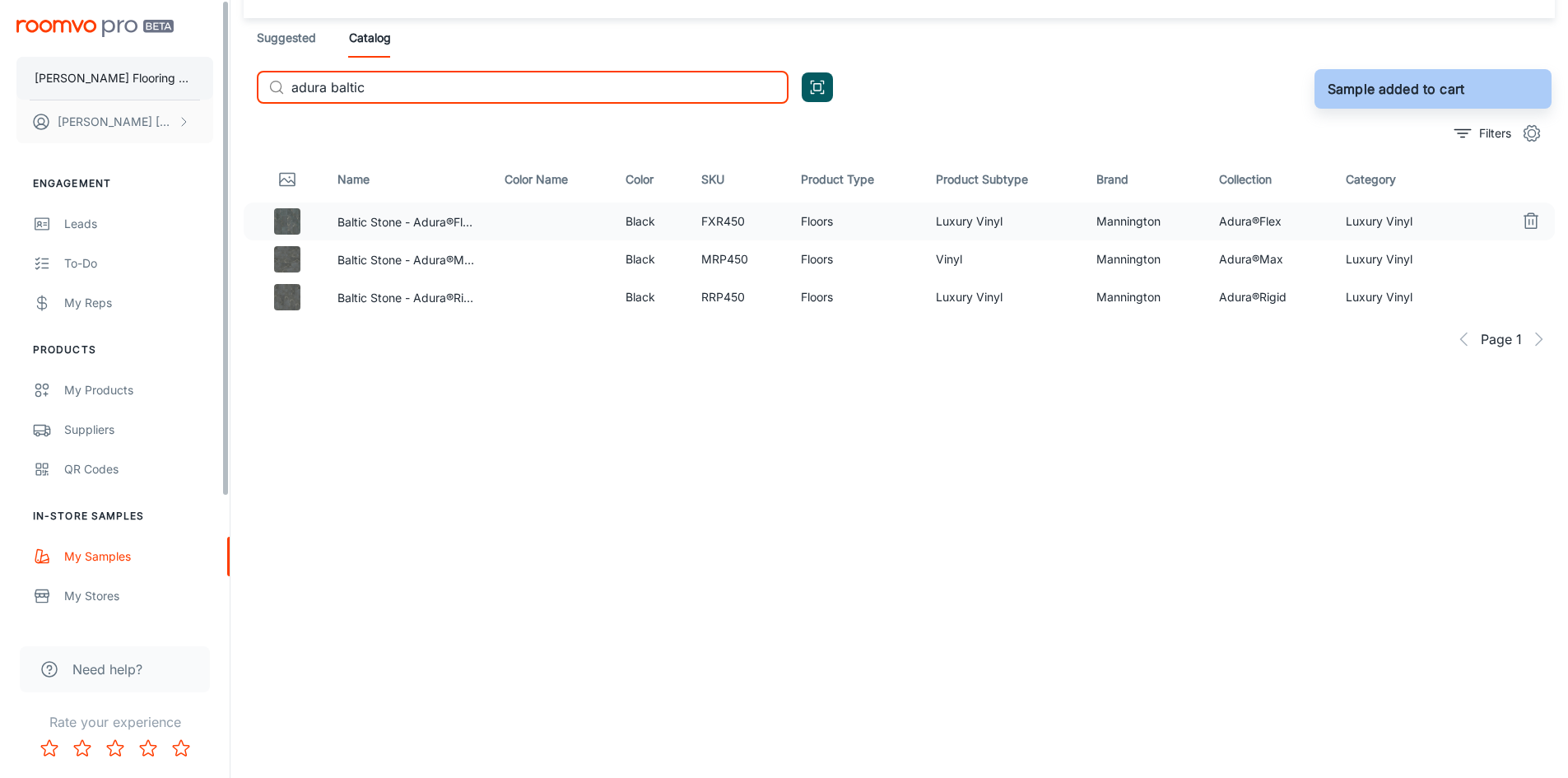
drag, startPoint x: 383, startPoint y: 86, endPoint x: 143, endPoint y: 93, distance: 240.1
click at [143, 93] on div "[PERSON_NAME] Flooring Center [PERSON_NAME] Engagement Leads To-do My Reps Prod…" at bounding box center [784, 350] width 1568 height 855
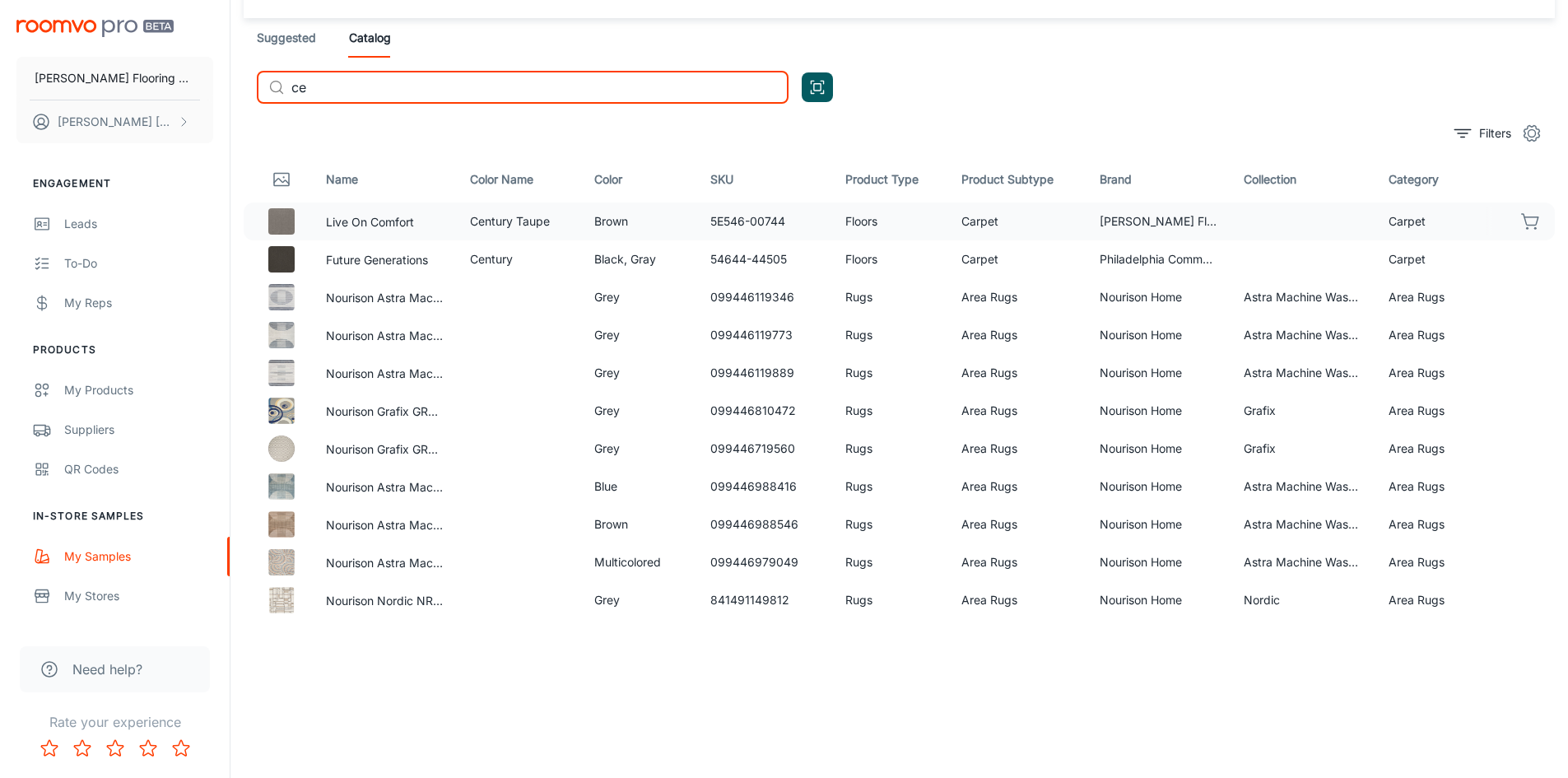
type input "c"
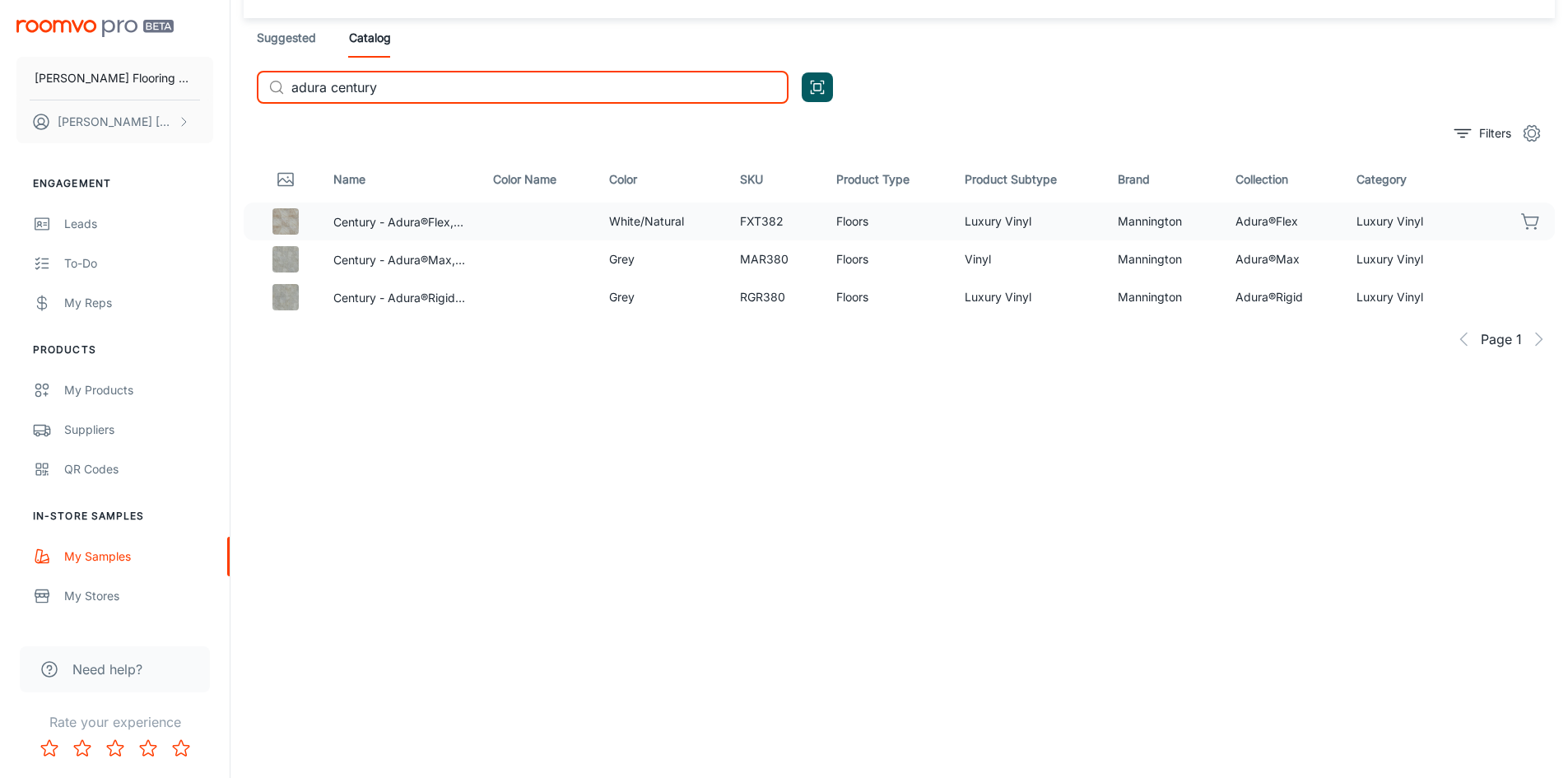
type input "adura century"
click at [1533, 216] on icon "button" at bounding box center [1531, 221] width 19 height 19
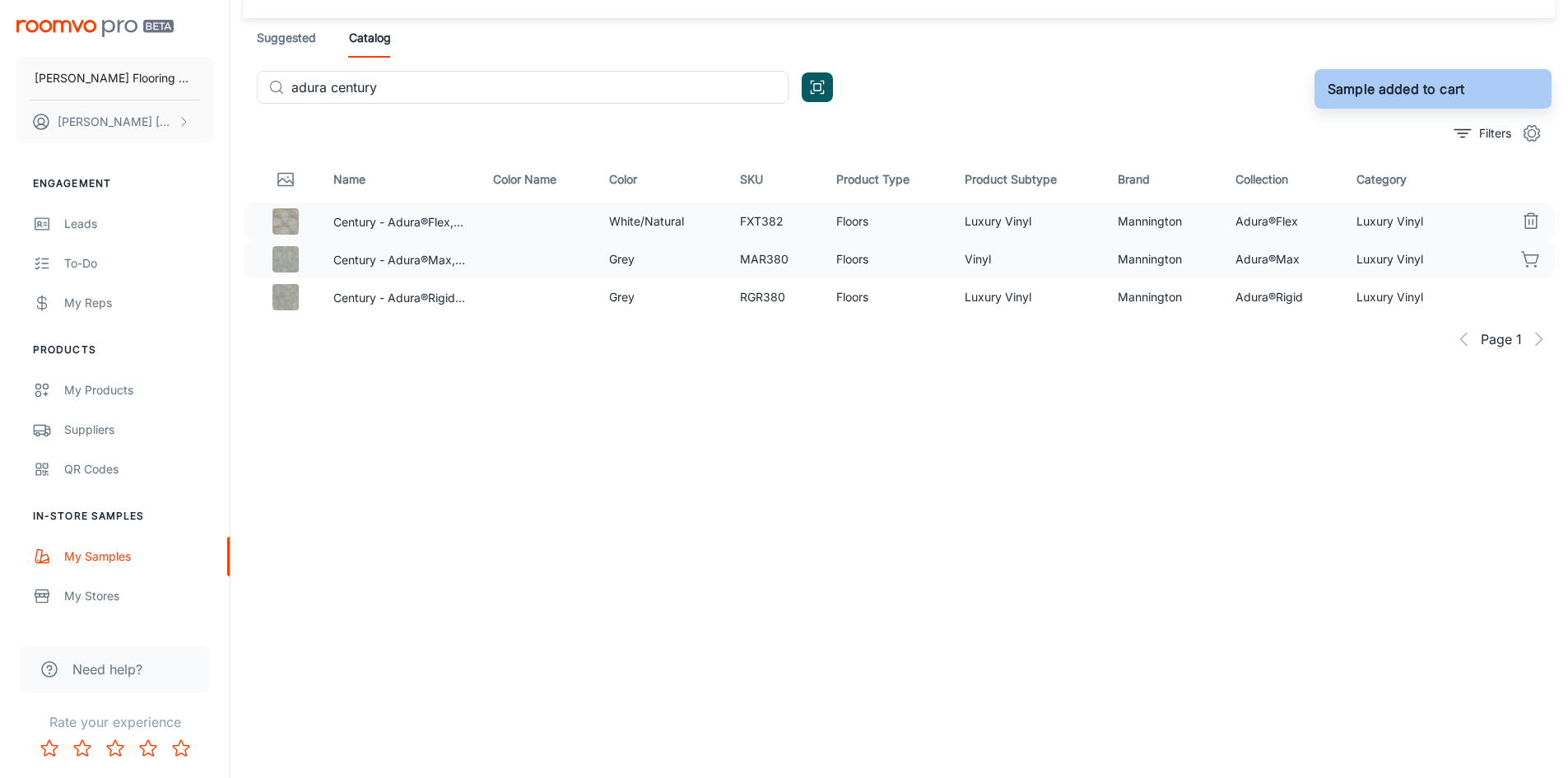
click at [1528, 255] on icon "button" at bounding box center [1530, 257] width 17 height 11
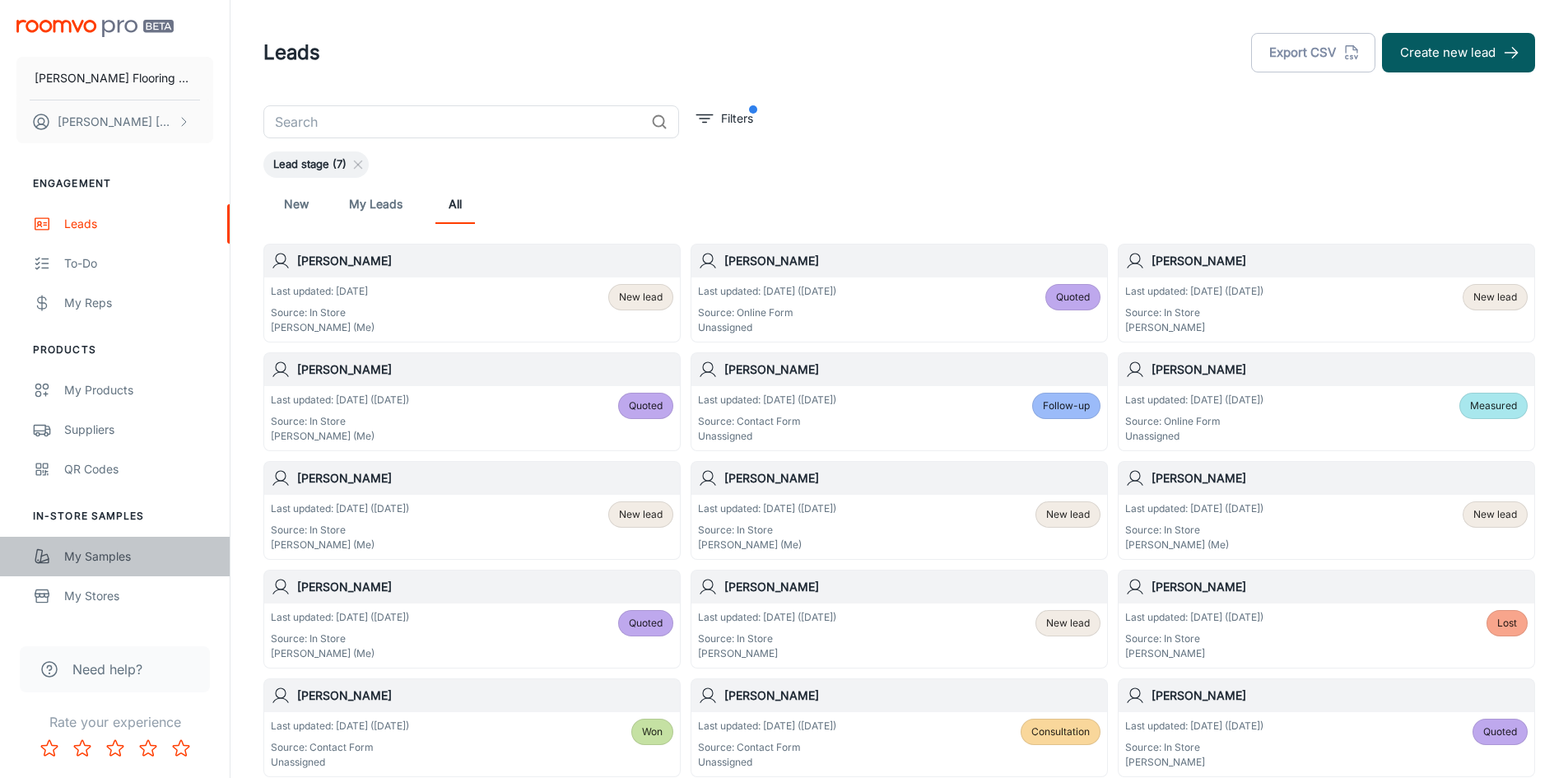
click at [108, 550] on div "My Samples" at bounding box center [138, 556] width 149 height 19
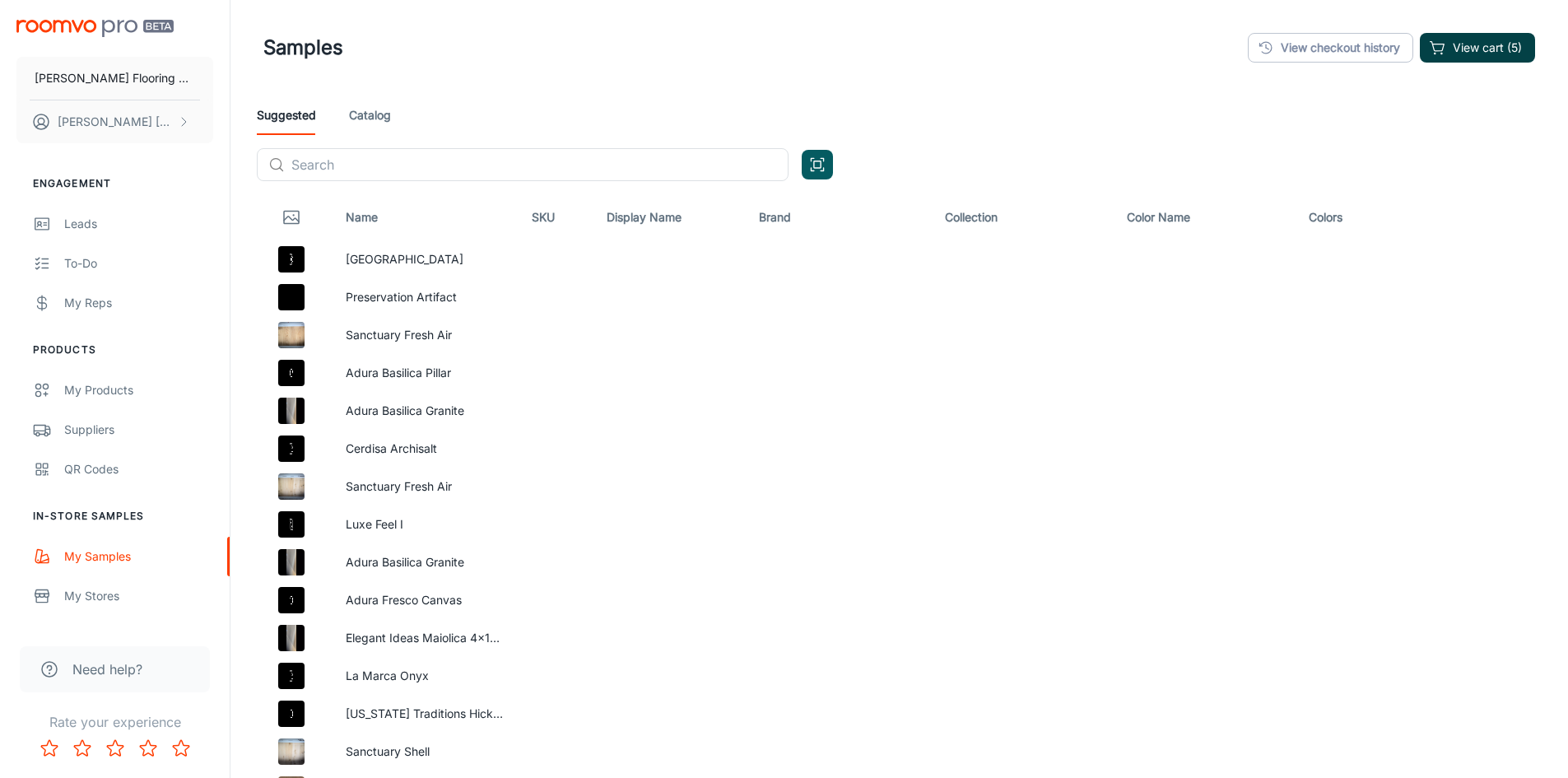
click at [1439, 43] on icon "button" at bounding box center [1438, 47] width 14 height 9
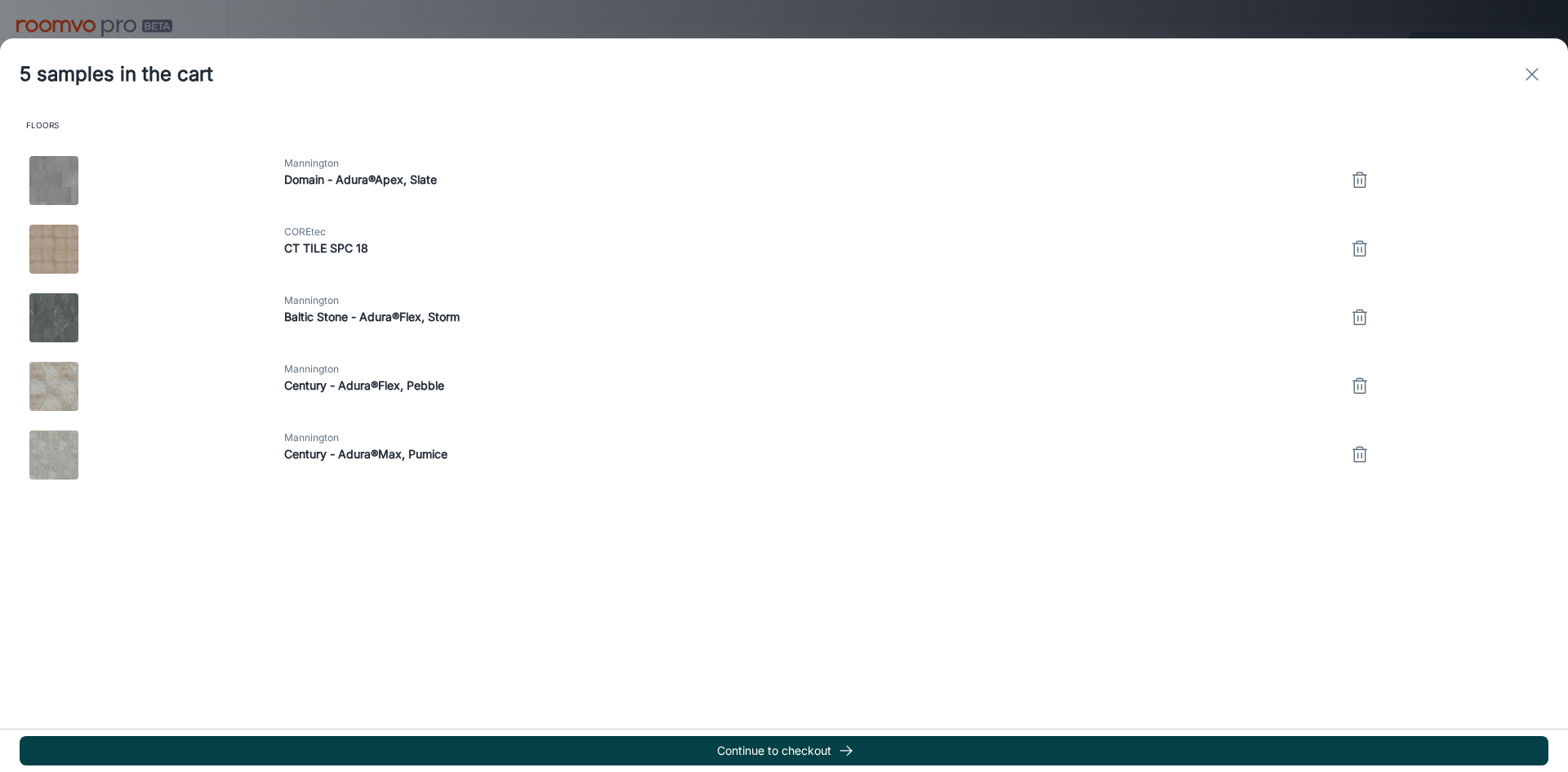
click at [822, 748] on button "Continue to checkout" at bounding box center [784, 750] width 1529 height 30
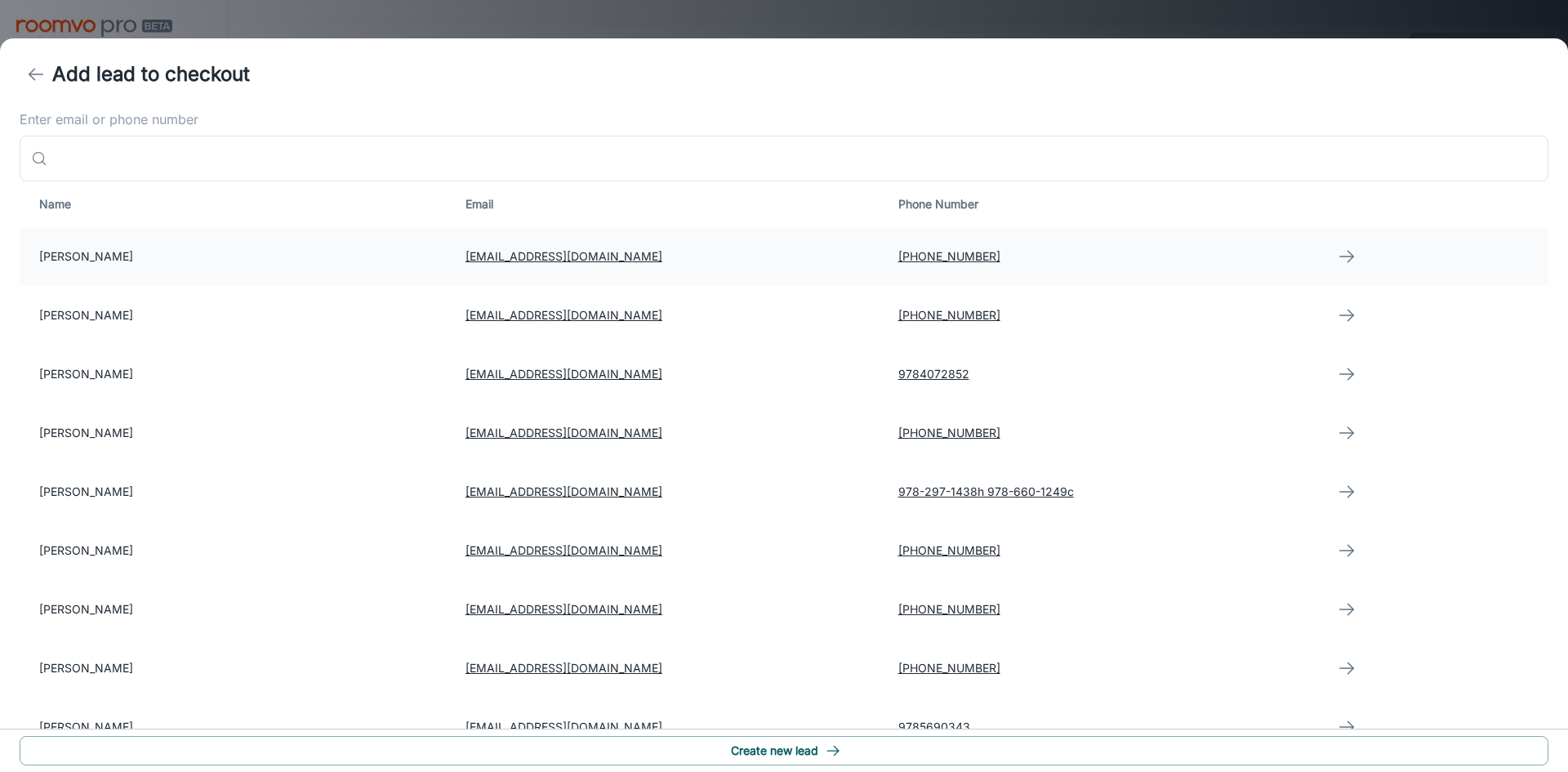
click at [129, 260] on td "[PERSON_NAME]" at bounding box center [235, 256] width 433 height 59
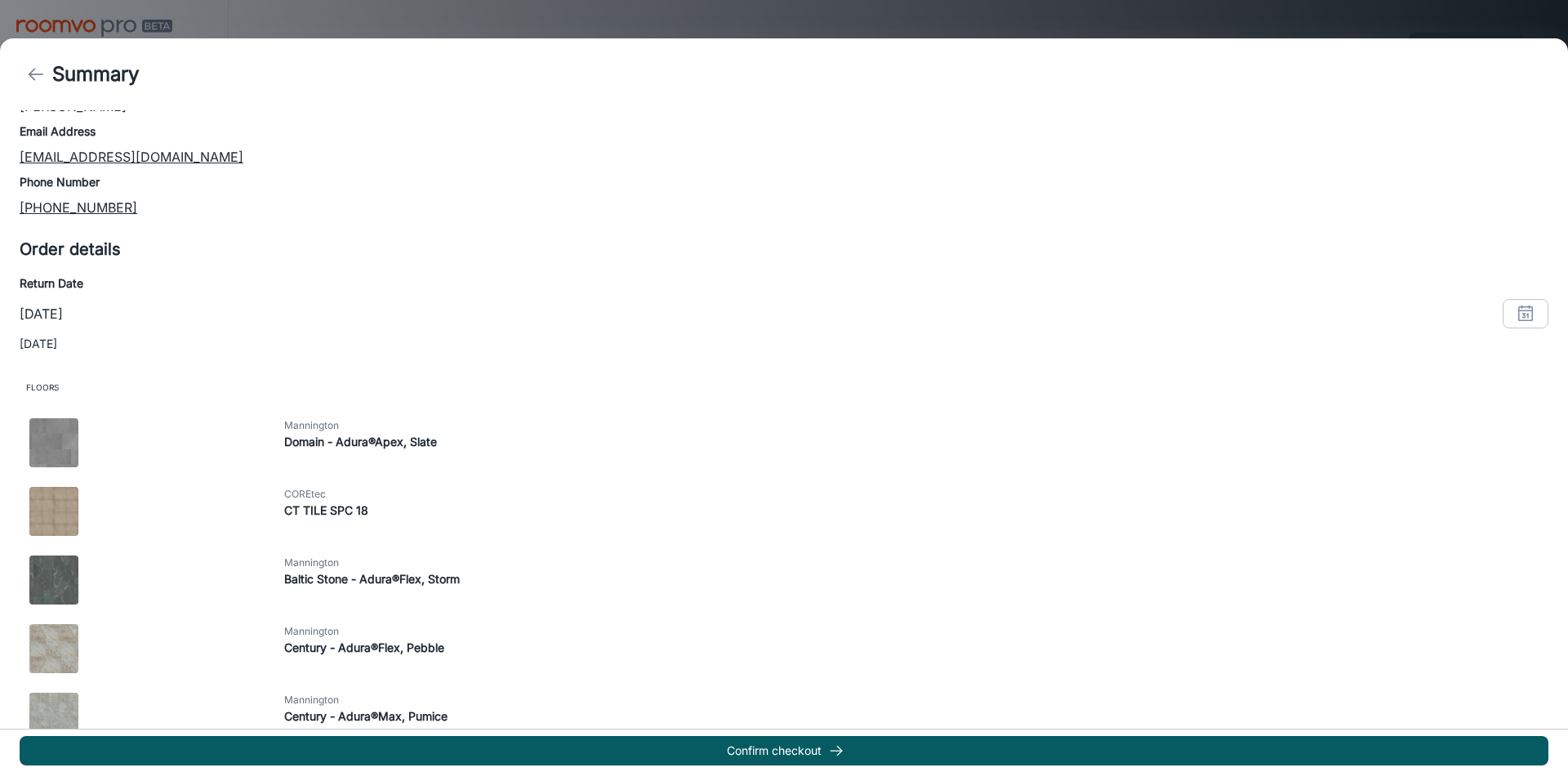
scroll to position [245, 0]
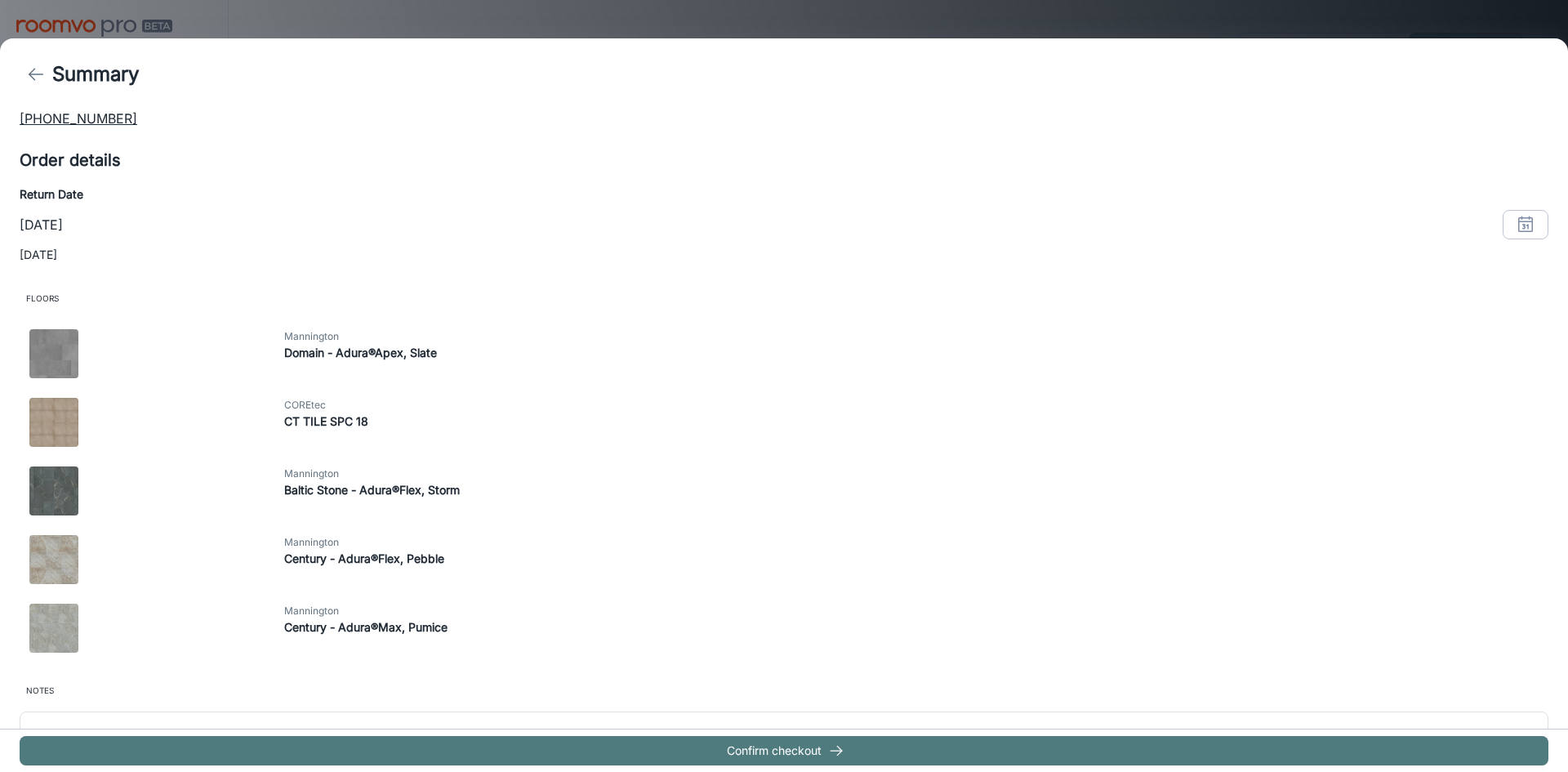
click at [764, 753] on button "Confirm checkout" at bounding box center [784, 750] width 1529 height 30
